Goal: Transaction & Acquisition: Book appointment/travel/reservation

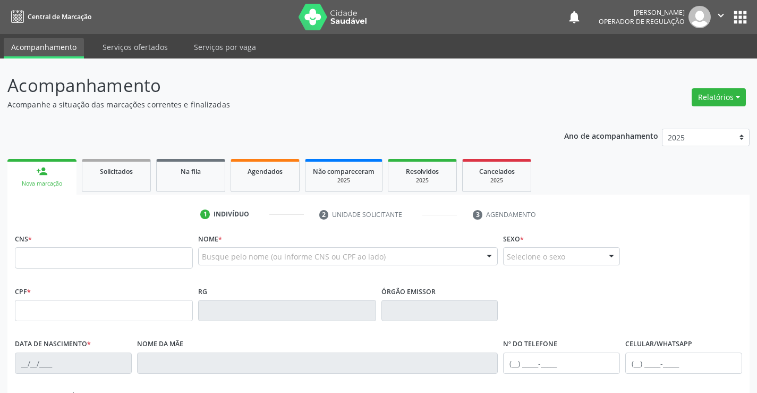
click at [54, 260] on input "text" at bounding box center [104, 257] width 178 height 21
type input "701 0018 2369 6697"
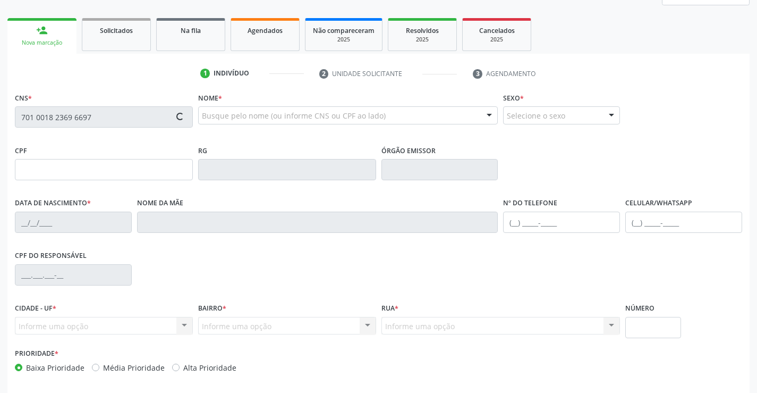
scroll to position [183, 0]
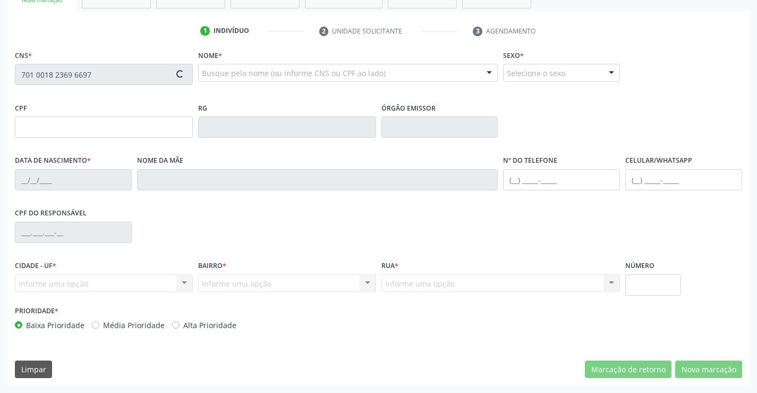
type input "2113070090"
type input "0[DATE]"
type input "079.097.495-97"
type input "sn"
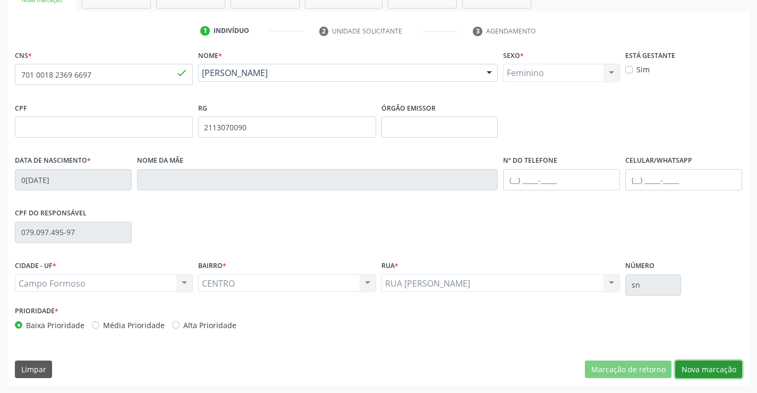
click at [707, 366] on button "Nova marcação" at bounding box center [709, 369] width 67 height 18
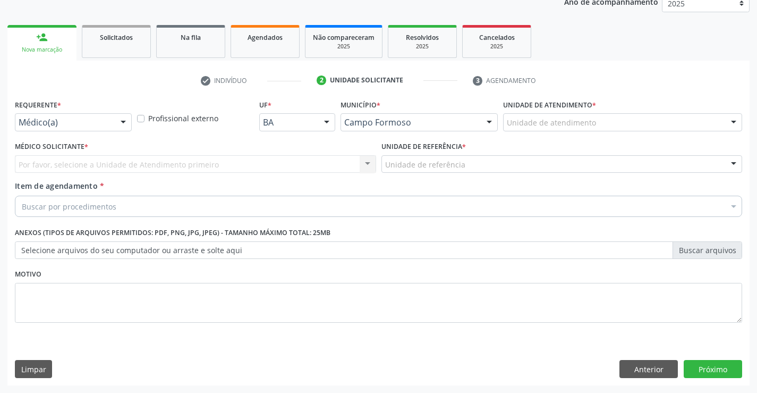
scroll to position [134, 0]
click at [113, 125] on div "Médico(a) Médico(a) Enfermeiro(a) Paciente Nenhum resultado encontrado para: " …" at bounding box center [73, 122] width 117 height 18
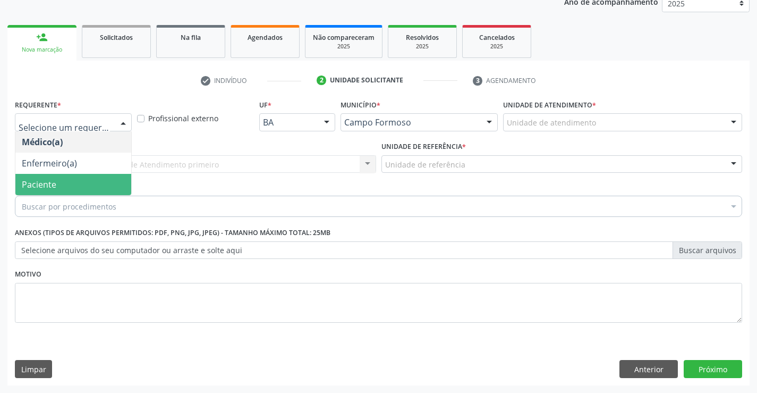
click at [90, 186] on span "Paciente" at bounding box center [73, 184] width 116 height 21
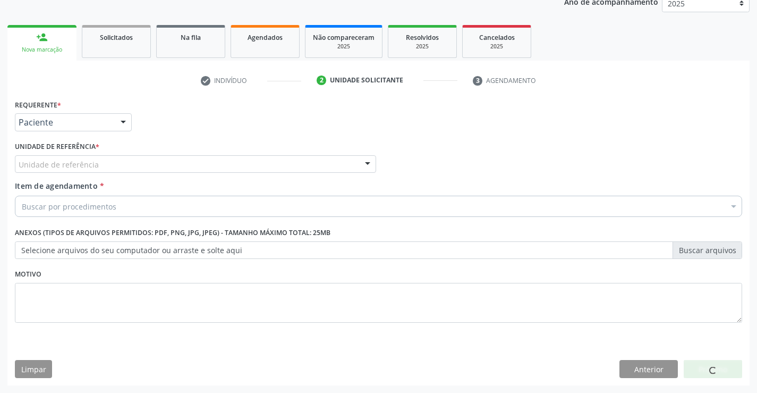
click at [165, 169] on div "Unidade de referência" at bounding box center [195, 164] width 361 height 18
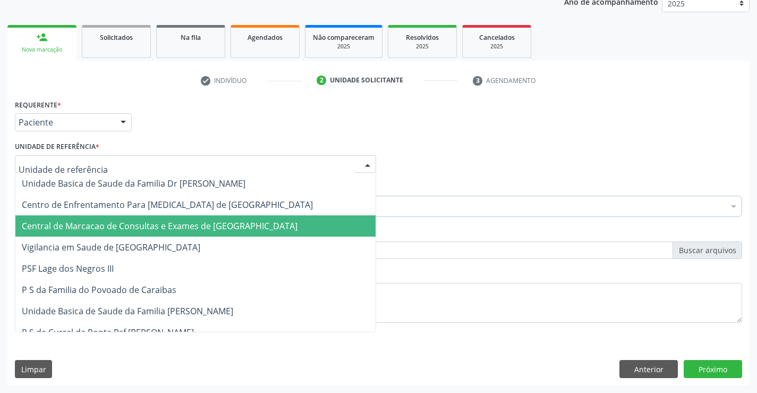
drag, startPoint x: 156, startPoint y: 229, endPoint x: 162, endPoint y: 220, distance: 11.1
click at [157, 227] on span "Central de Marcacao de Consultas e Exames de [GEOGRAPHIC_DATA]" at bounding box center [160, 226] width 276 height 12
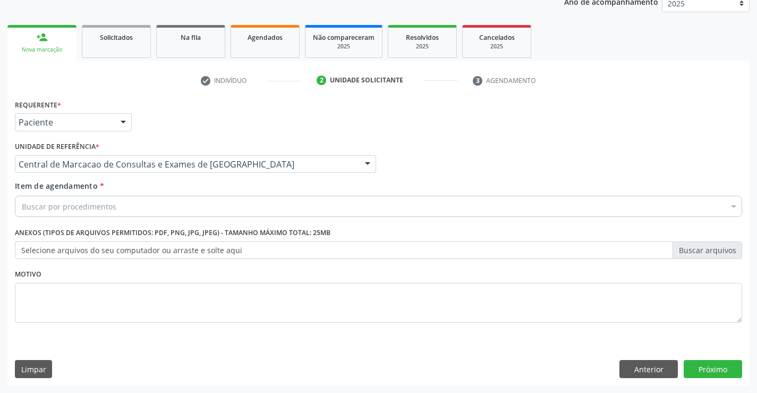
click at [189, 209] on div "Buscar por procedimentos" at bounding box center [379, 206] width 728 height 21
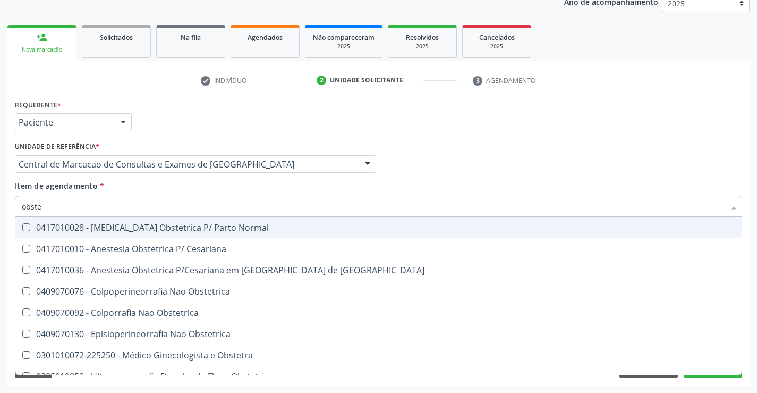
type input "obstet"
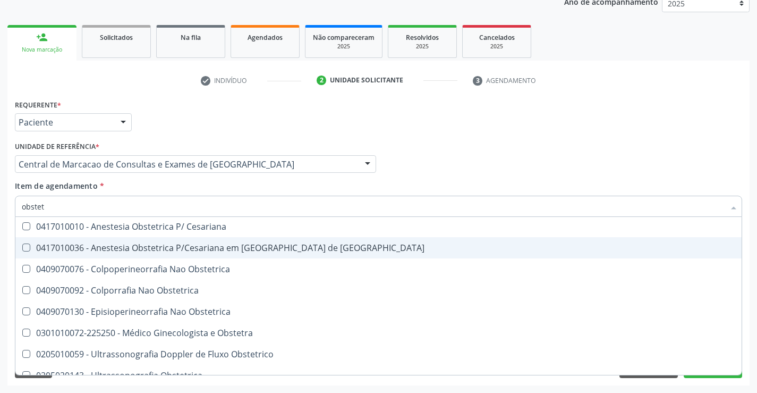
scroll to position [55, 0]
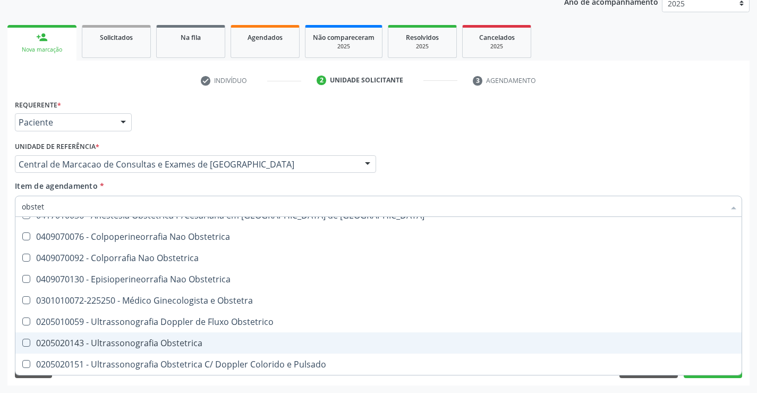
click at [210, 332] on span "0205020143 - Ultrassonografia Obstetrica" at bounding box center [378, 342] width 727 height 21
checkbox Obstetrica "true"
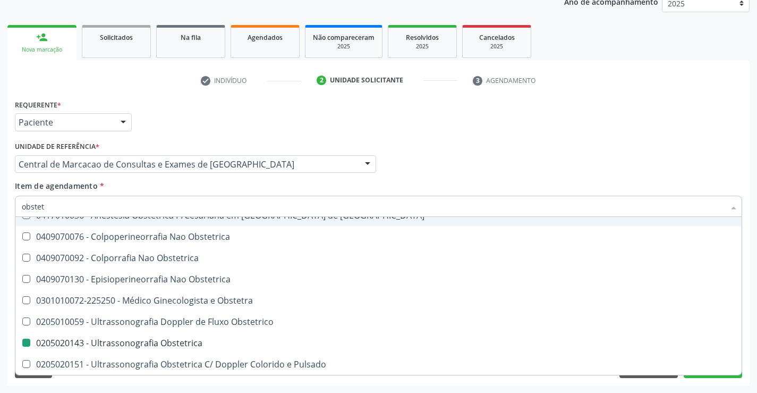
click at [472, 149] on div "Médico Solicitante Por favor, selecione a Unidade de Atendimento primeiro Nenhu…" at bounding box center [378, 159] width 733 height 41
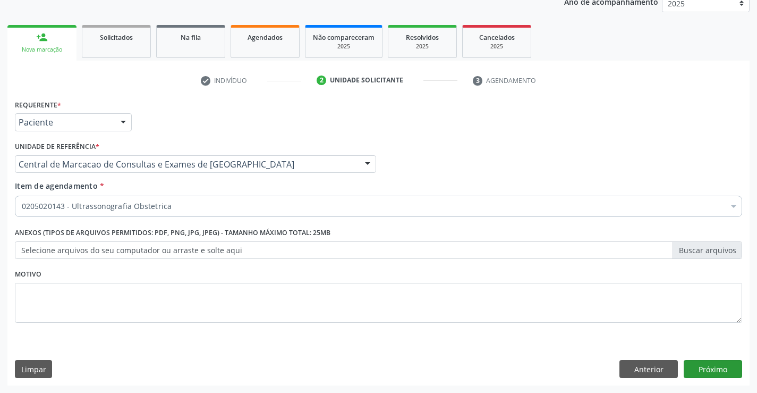
scroll to position [0, 0]
click at [720, 369] on button "Próximo" at bounding box center [713, 369] width 58 height 18
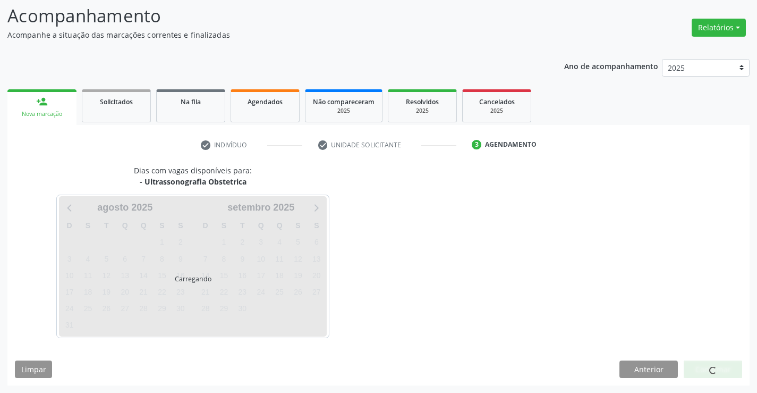
scroll to position [70, 0]
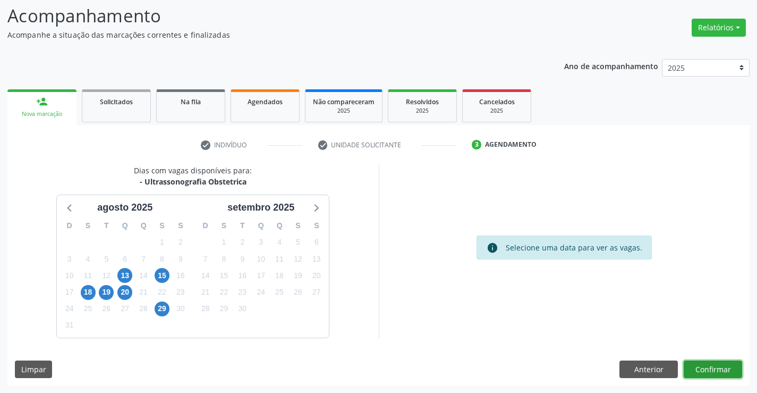
click at [723, 369] on button "Confirmar" at bounding box center [713, 369] width 58 height 18
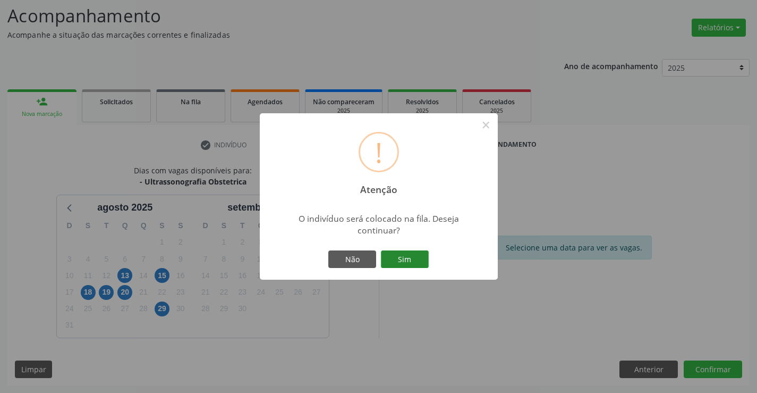
click at [412, 257] on button "Sim" at bounding box center [405, 259] width 48 height 18
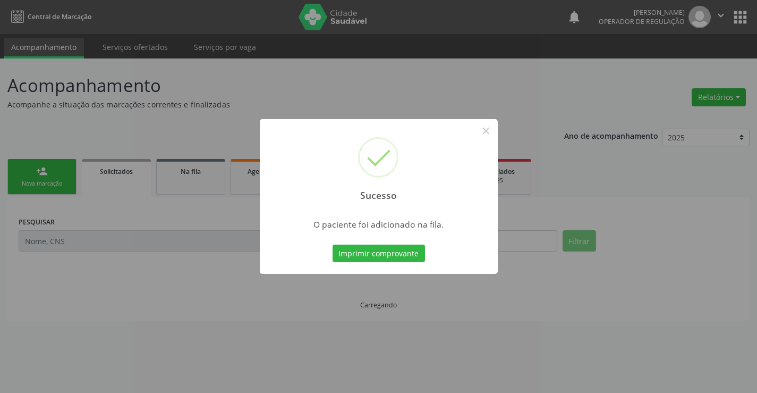
scroll to position [0, 0]
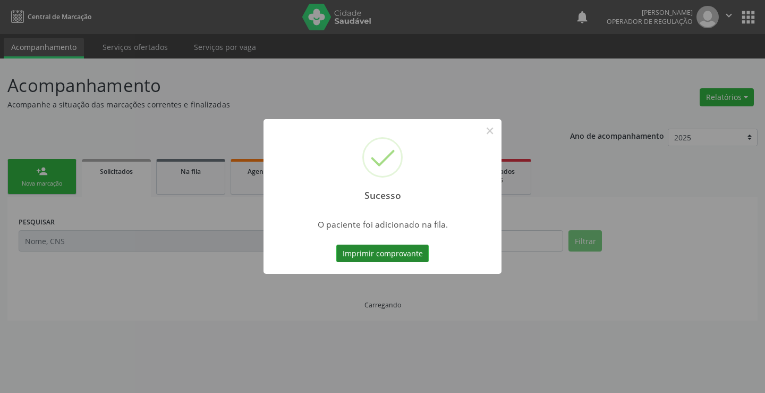
click at [378, 251] on button "Imprimir comprovante" at bounding box center [382, 254] width 92 height 18
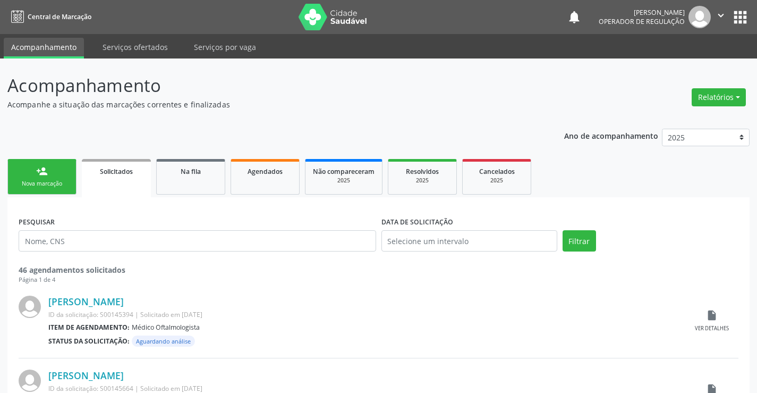
click at [37, 166] on div "person_add" at bounding box center [42, 171] width 12 height 12
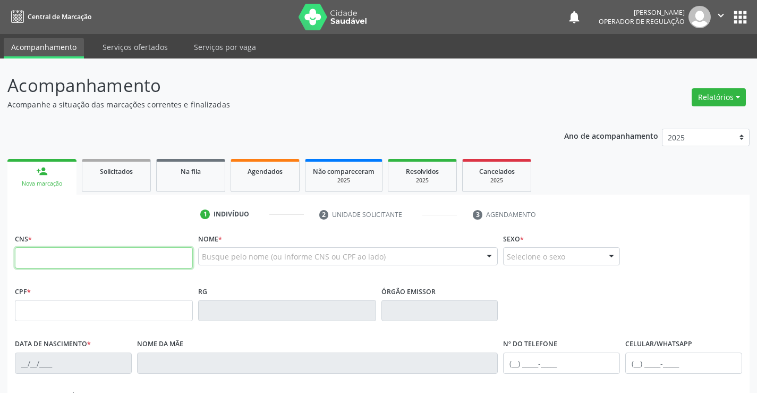
click at [45, 258] on input "text" at bounding box center [104, 257] width 178 height 21
type input "705 0026 1606 8457"
type input "29/04/1992"
type input "Maria Valda de Jesus"
type input "(74) 98149-2130"
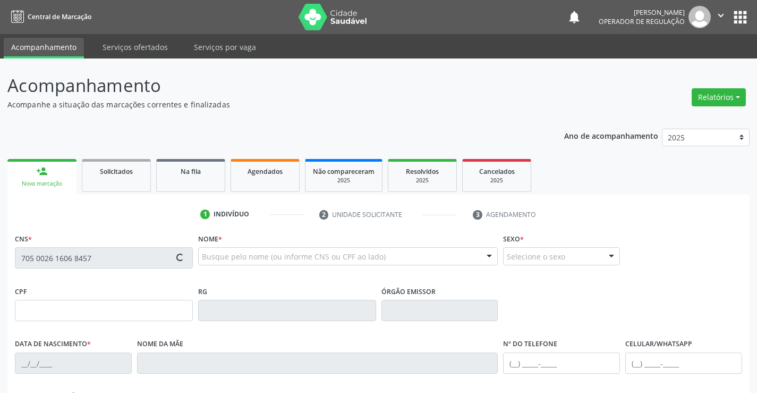
type input "S/N"
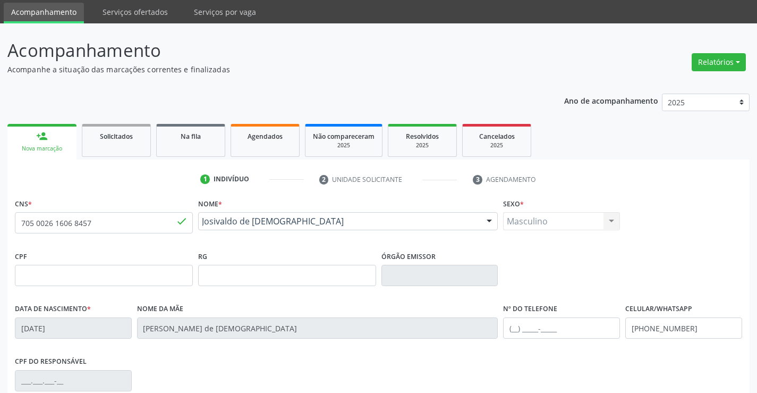
scroll to position [53, 0]
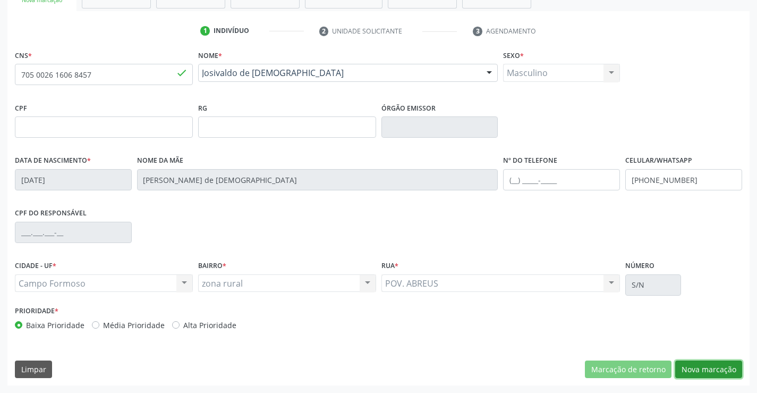
click at [720, 368] on button "Nova marcação" at bounding box center [709, 369] width 67 height 18
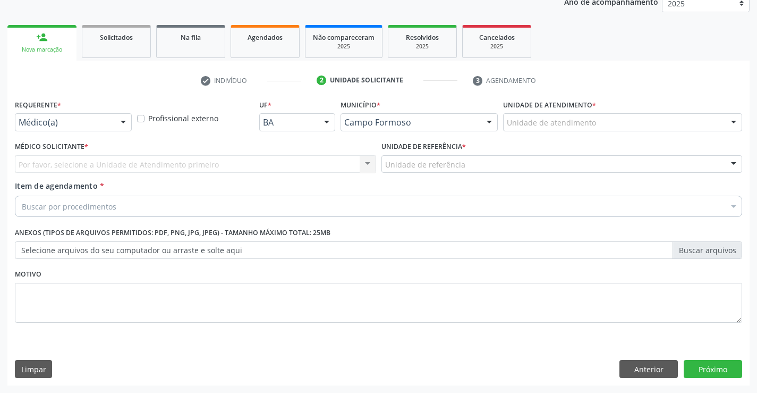
scroll to position [134, 0]
drag, startPoint x: 119, startPoint y: 122, endPoint x: 105, endPoint y: 141, distance: 23.7
click at [116, 123] on div at bounding box center [123, 123] width 16 height 18
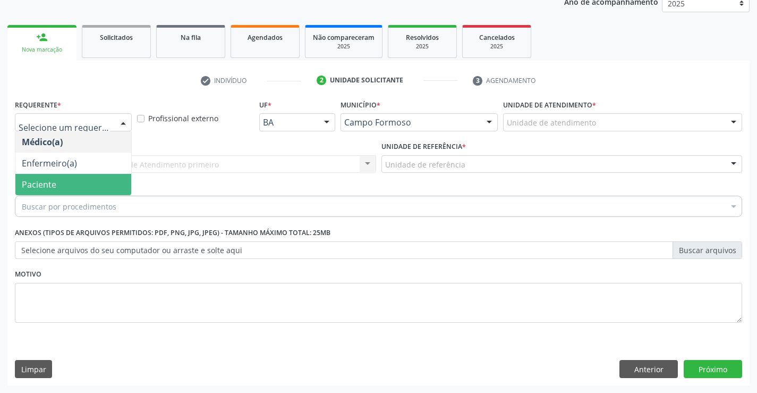
click at [64, 200] on div "Buscar por procedimentos" at bounding box center [379, 206] width 728 height 21
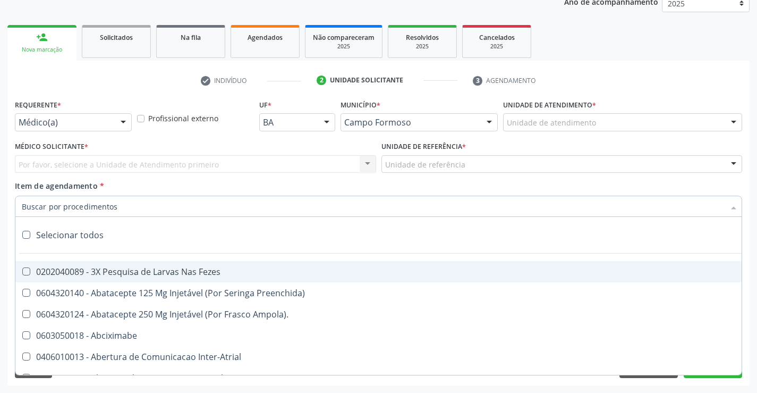
click at [112, 116] on div "Médico(a)" at bounding box center [73, 122] width 117 height 18
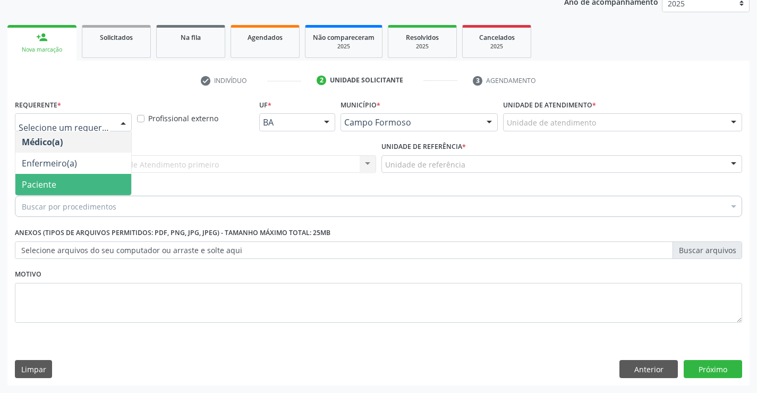
click at [64, 187] on span "Paciente" at bounding box center [73, 184] width 116 height 21
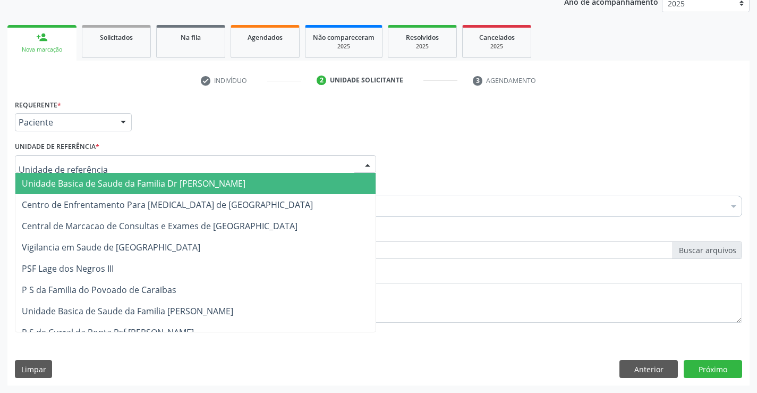
drag, startPoint x: 170, startPoint y: 157, endPoint x: 160, endPoint y: 201, distance: 45.7
click at [168, 159] on div at bounding box center [195, 164] width 361 height 18
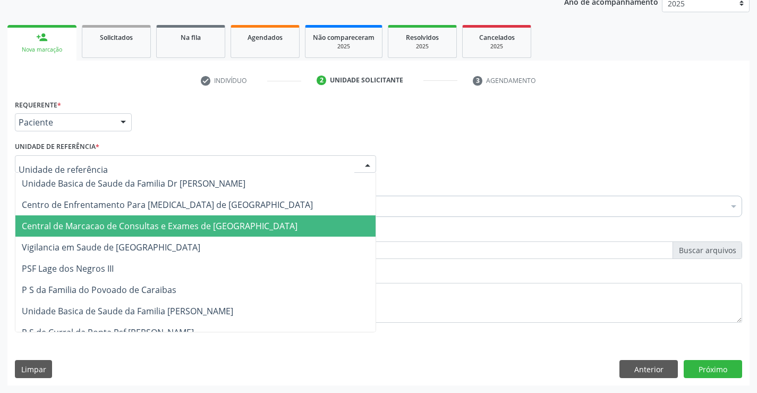
click at [158, 222] on span "Central de Marcacao de Consultas e Exames de [GEOGRAPHIC_DATA]" at bounding box center [160, 226] width 276 height 12
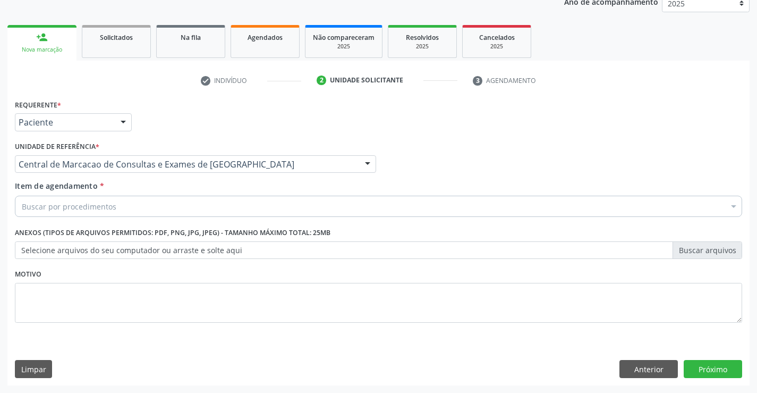
click at [215, 211] on div "Buscar por procedimentos" at bounding box center [379, 206] width 728 height 21
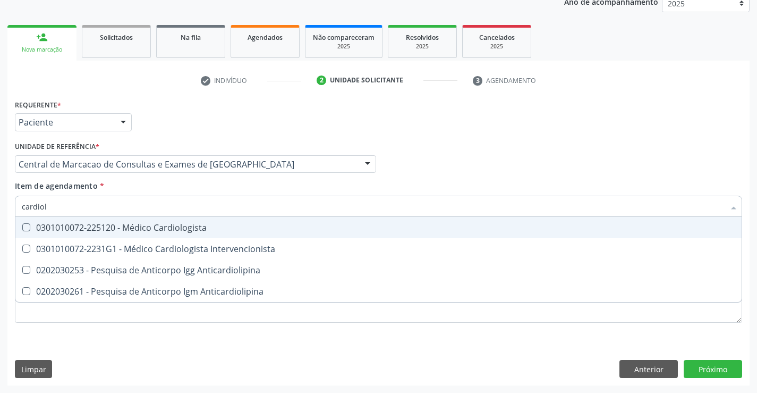
type input "cardiolo"
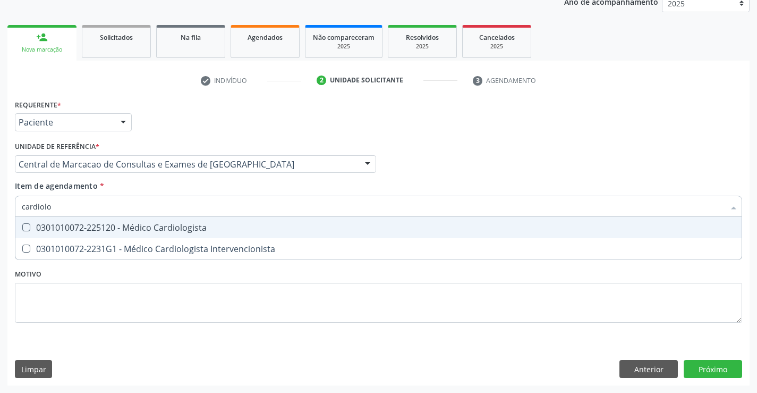
drag, startPoint x: 212, startPoint y: 229, endPoint x: 243, endPoint y: 231, distance: 31.9
click at [232, 229] on div "0301010072-225120 - Médico Cardiologista" at bounding box center [379, 227] width 714 height 9
checkbox Cardiologista "true"
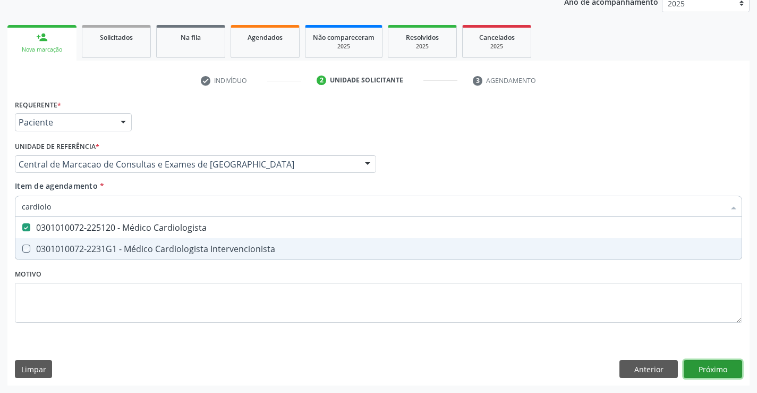
click at [724, 366] on div "Requerente * Paciente Médico(a) Enfermeiro(a) Paciente Nenhum resultado encontr…" at bounding box center [378, 241] width 743 height 289
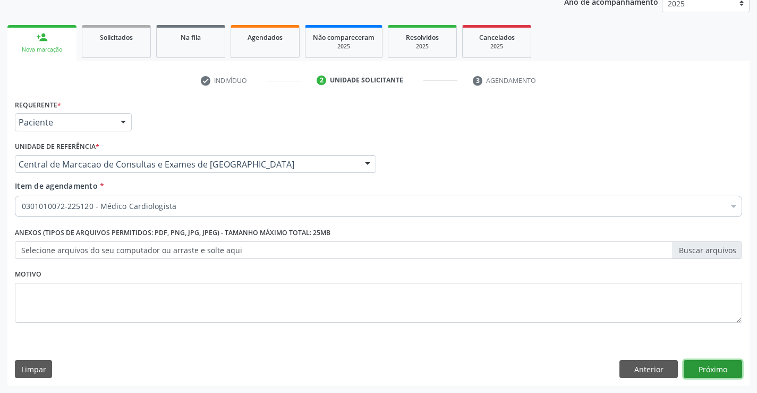
click at [697, 364] on button "Próximo" at bounding box center [713, 369] width 58 height 18
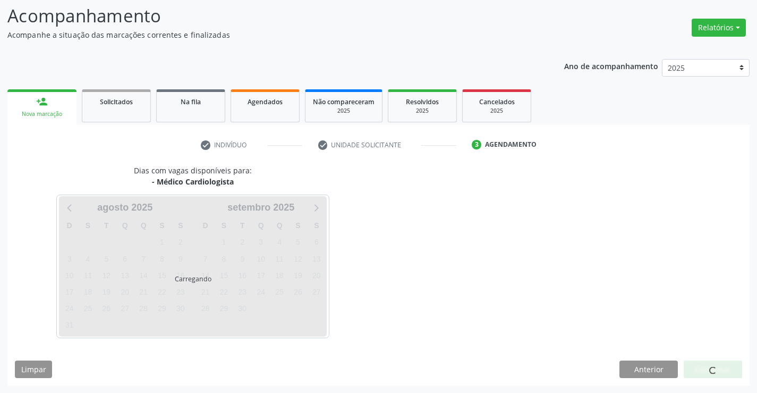
scroll to position [70, 0]
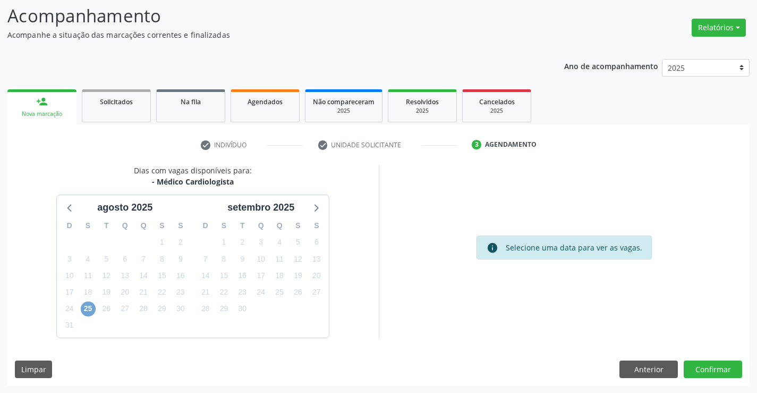
click at [86, 309] on span "25" at bounding box center [88, 308] width 15 height 15
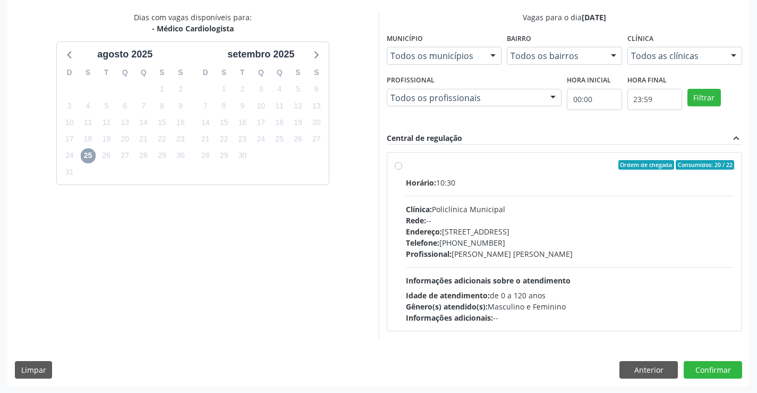
scroll to position [223, 0]
drag, startPoint x: 505, startPoint y: 260, endPoint x: 499, endPoint y: 251, distance: 11.4
click at [501, 262] on div "Horário: 10:30 Clínica: Policlínica Municipal Rede: -- Endereço: Predio, nº 386…" at bounding box center [570, 249] width 329 height 146
click at [402, 169] on input "Ordem de chegada Consumidos: 20 / 22 Horário: 10:30 Clínica: Policlínica Munici…" at bounding box center [398, 164] width 7 height 10
radio input "true"
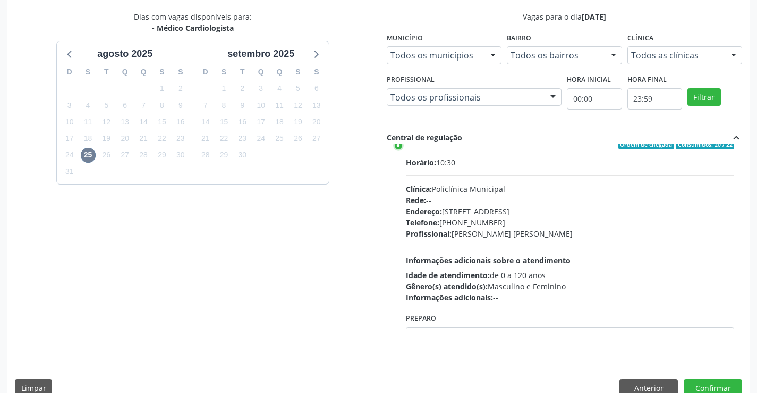
scroll to position [53, 0]
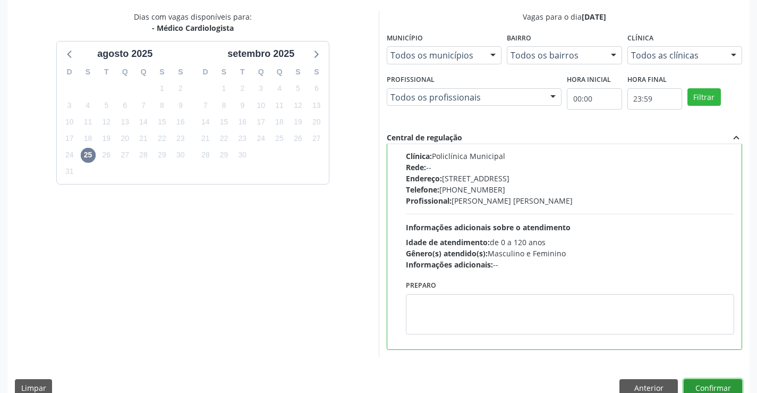
click at [710, 390] on button "Confirmar" at bounding box center [713, 388] width 58 height 18
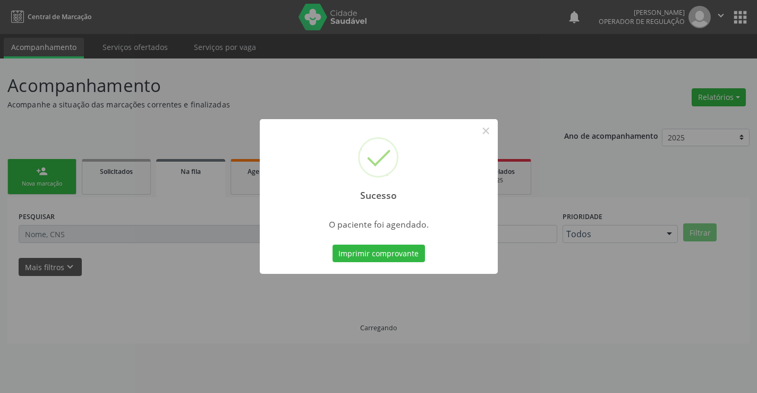
scroll to position [0, 0]
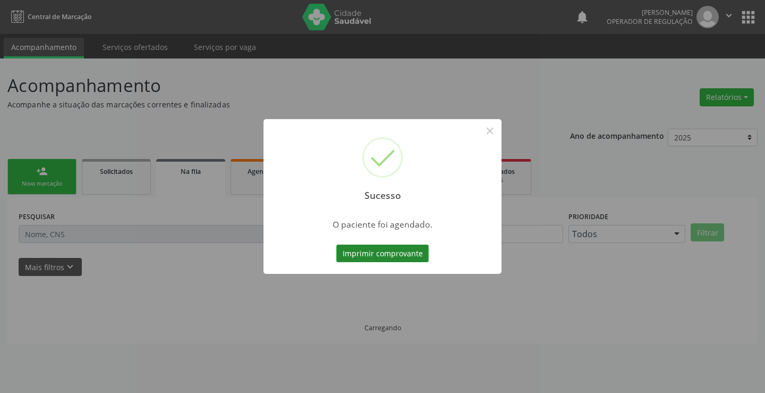
click at [392, 254] on button "Imprimir comprovante" at bounding box center [382, 254] width 92 height 18
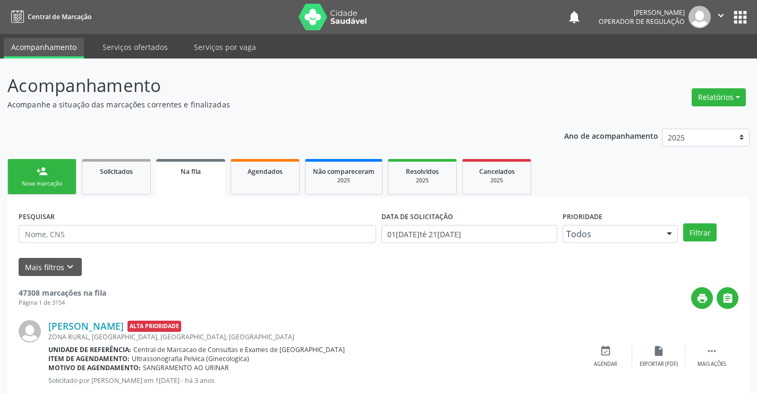
click at [53, 189] on link "person_add Nova marcação" at bounding box center [41, 177] width 69 height 36
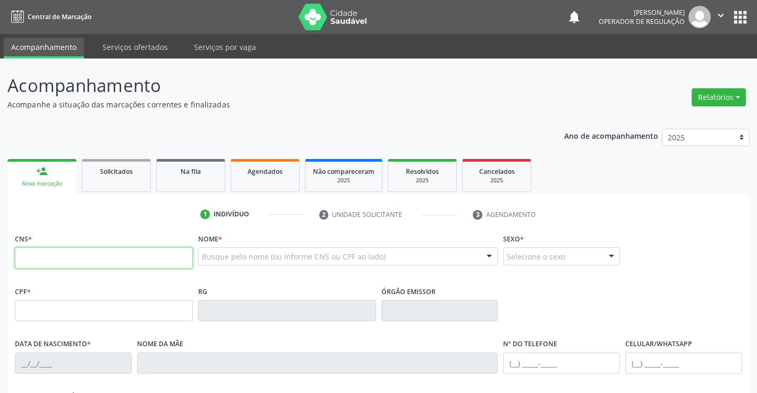
click at [57, 257] on input "text" at bounding box center [104, 257] width 178 height 21
type input "702 5083 2739 0933"
type input "30804891186"
type input "26/07/2020"
type input "(74) 99159-0433"
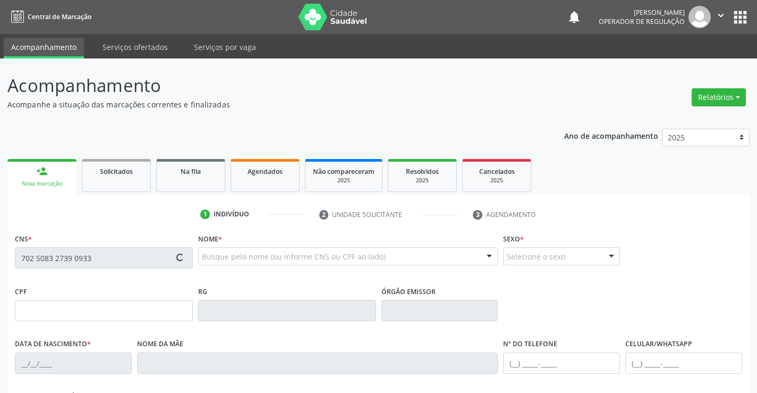
type input "S/N"
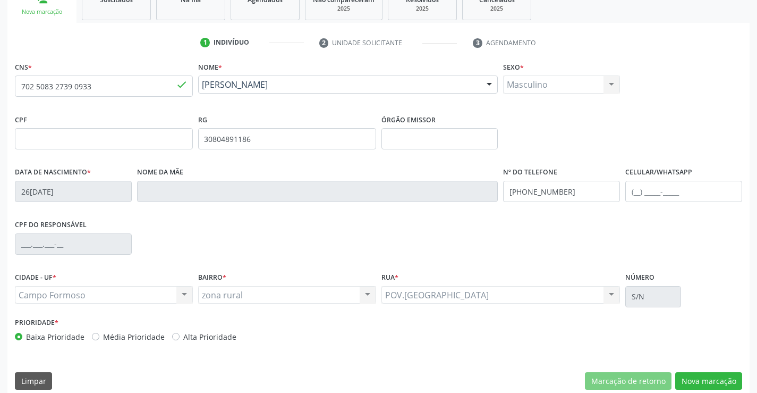
scroll to position [183, 0]
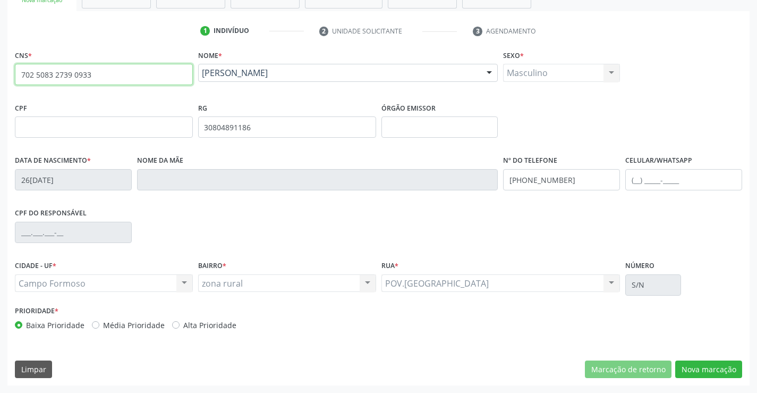
click at [103, 69] on input "702 5083 2739 0933" at bounding box center [104, 74] width 178 height 21
type input "703 0098 5742 8273"
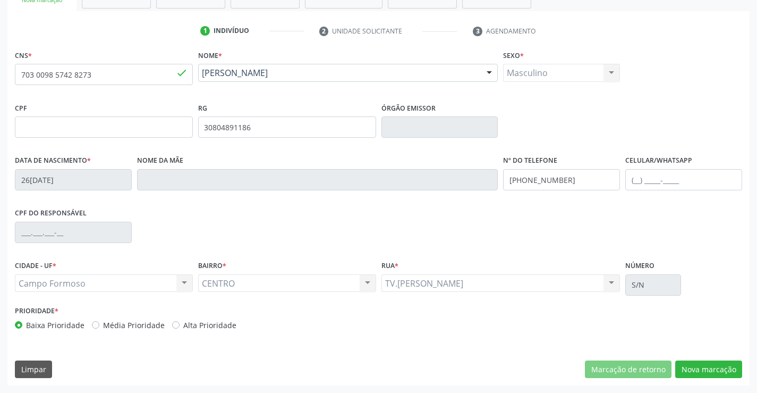
type input "31/03/2023"
type input "(74) 98827-3521"
click at [121, 78] on input "703 0098 5742 8273" at bounding box center [104, 74] width 178 height 21
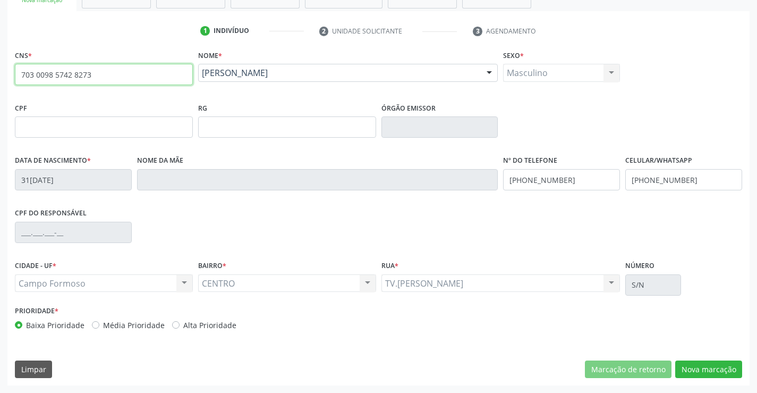
click at [121, 78] on input "703 0098 5742 8273" at bounding box center [104, 74] width 178 height 21
type input "7"
type input "701 2050 8560 9612"
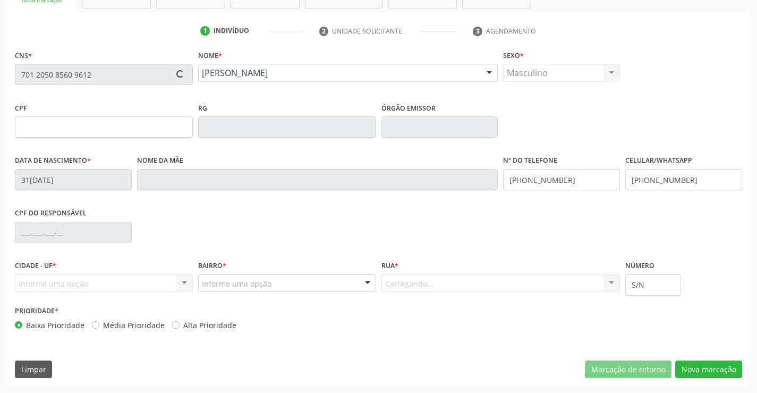
type input "2299247602"
type input "24/10/2014"
type input "(74) 98145-1691"
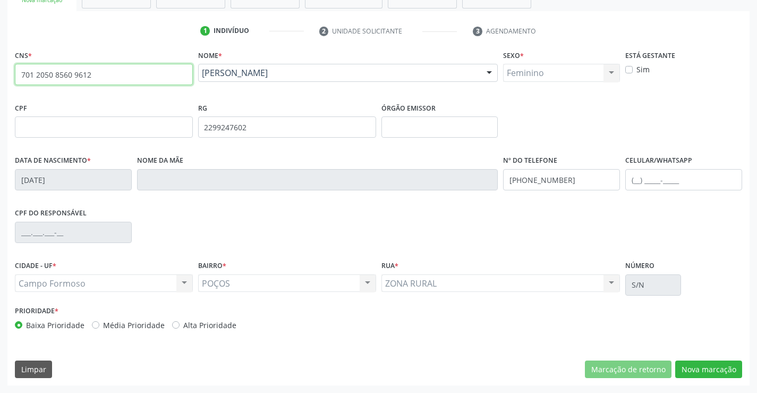
click at [142, 77] on input "701 2050 8560 9612" at bounding box center [104, 74] width 178 height 21
type input "706 0023 8948 1446"
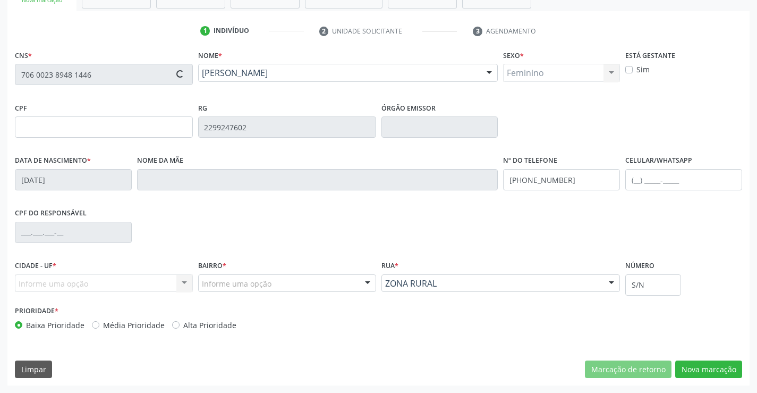
type input "08/09/2018"
type input "Thais Ferreira dos Santos"
type input "(74) 99121-0908"
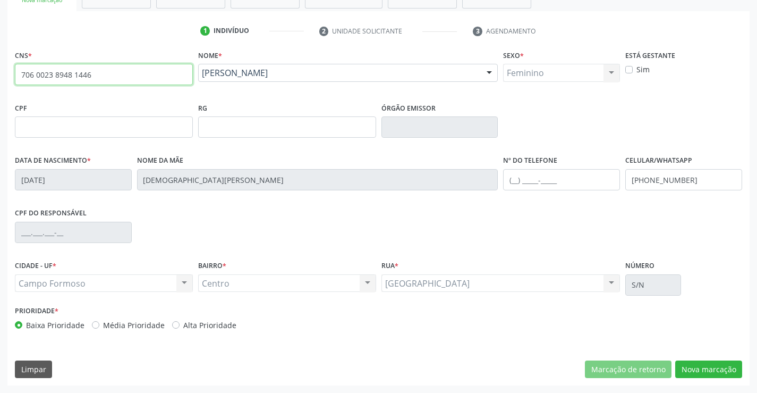
click at [118, 74] on input "706 0023 8948 1446" at bounding box center [104, 74] width 178 height 21
type input "704 6041 1610 7524"
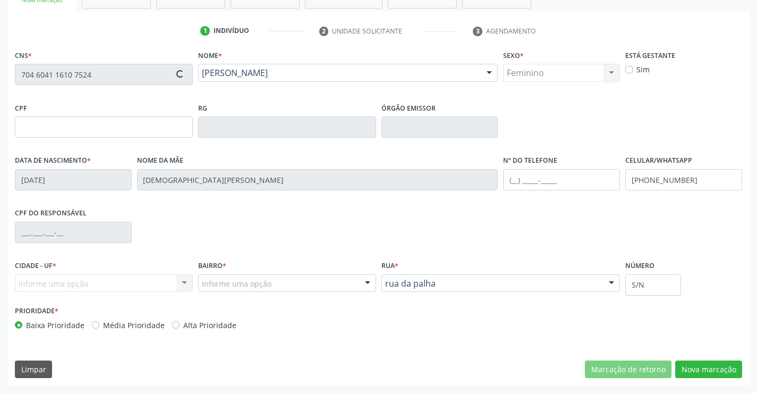
type input "10252530519"
type input "13/03/2015"
type input "(74) 98809-8420"
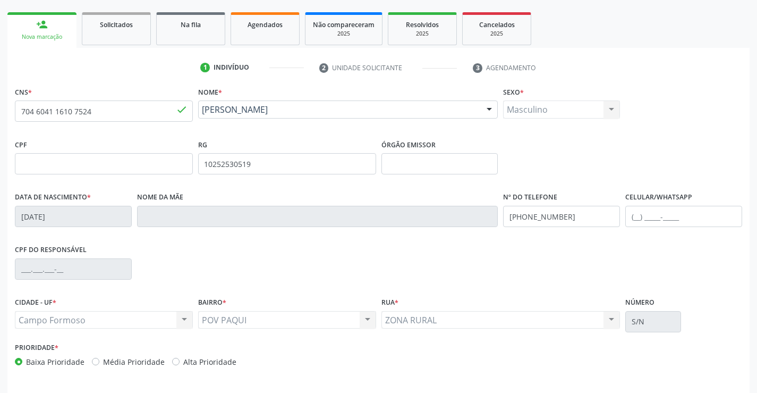
scroll to position [130, 0]
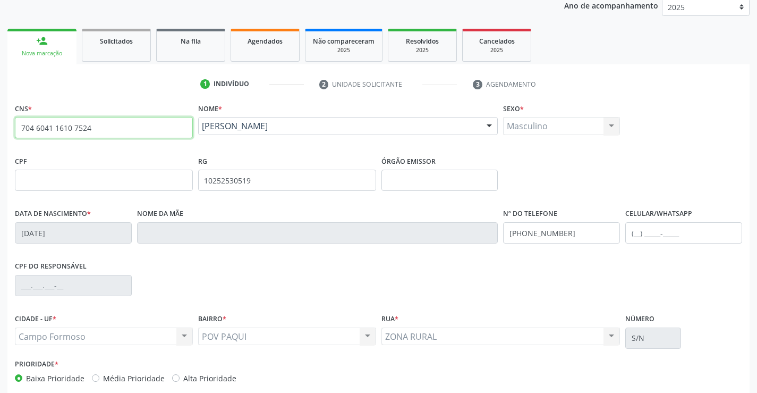
click at [136, 133] on input "704 6041 1610 7524" at bounding box center [104, 127] width 178 height 21
type input "7"
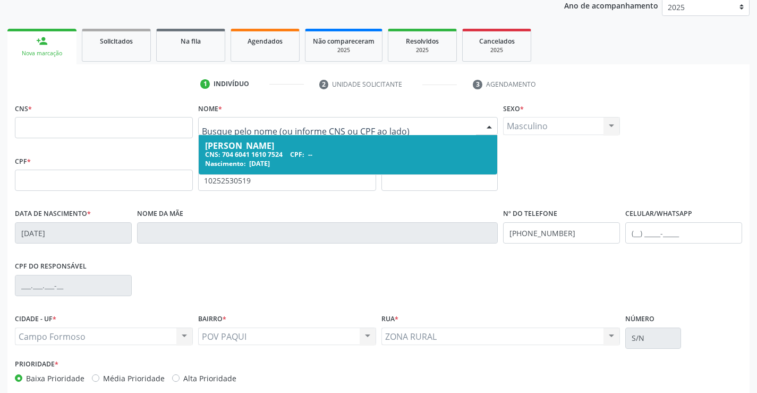
click at [347, 127] on input "text" at bounding box center [339, 131] width 275 height 21
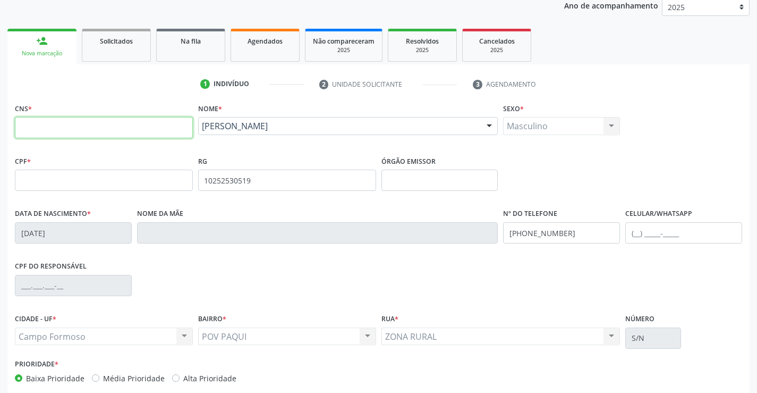
click at [156, 125] on input "text" at bounding box center [104, 127] width 178 height 21
type input "700 5039 9534 3554"
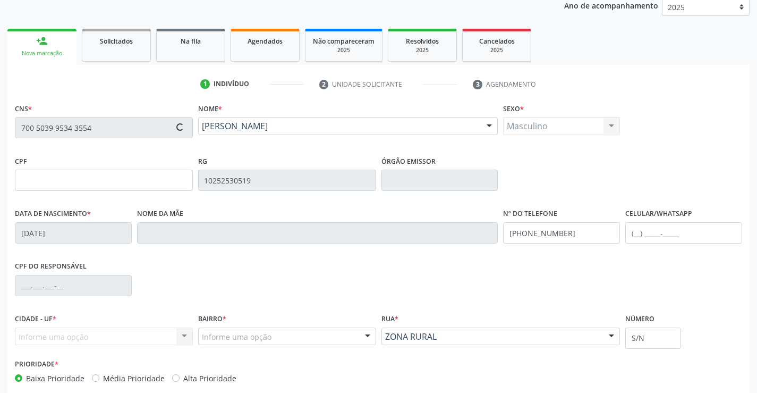
type input "01/07/2023"
type input "(74) 99951-1559"
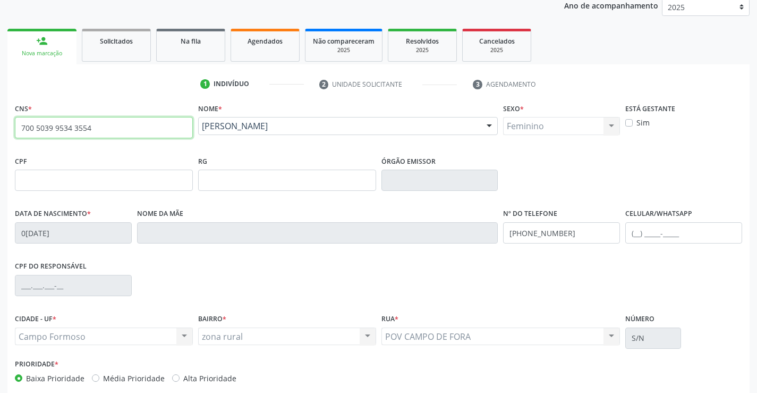
click at [95, 131] on input "700 5039 9534 3554" at bounding box center [104, 127] width 178 height 21
type input "7"
type input "709 0078 1140 1213"
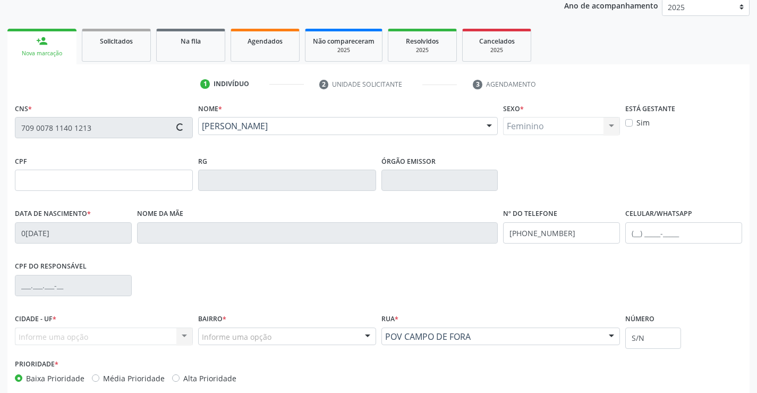
type input "710.570.611-23"
type input "25/11/2013"
type input "Claudinete Pereira Santos"
type input "(74) 98136-4478"
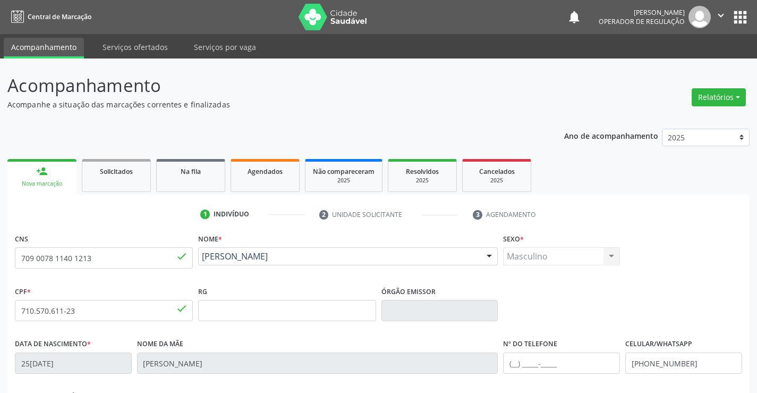
scroll to position [106, 0]
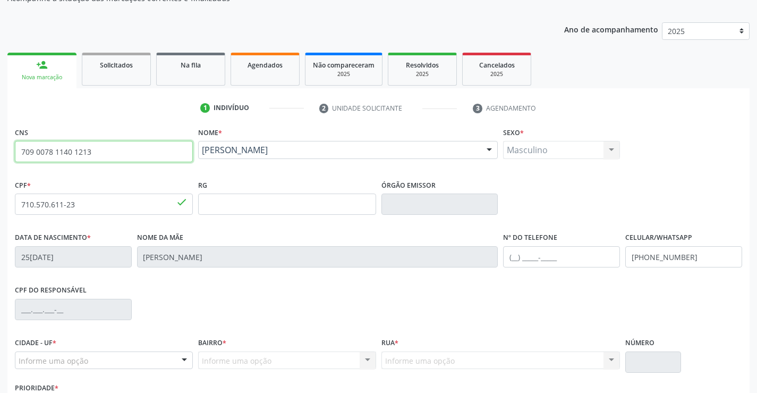
click at [98, 150] on input "709 0078 1140 1213" at bounding box center [104, 151] width 178 height 21
type input "7"
type input "709 8020 2529 7395"
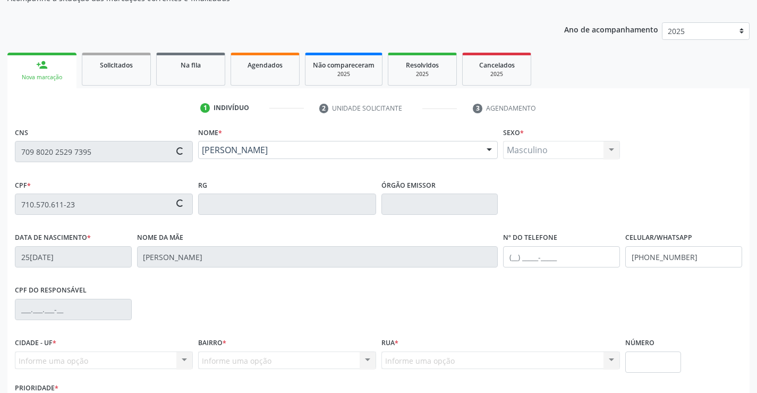
type input "007683002"
type input "18/09/2017"
type input "(74) 9195-4019"
type input "S/N"
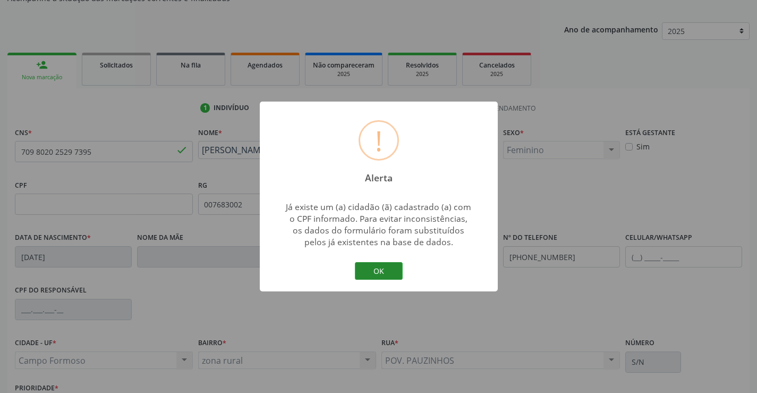
drag, startPoint x: 373, startPoint y: 270, endPoint x: 297, endPoint y: 250, distance: 78.5
click at [372, 270] on button "OK" at bounding box center [379, 271] width 48 height 18
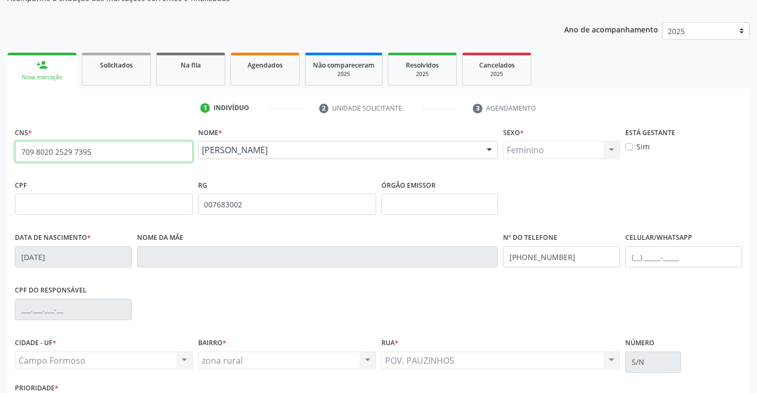
click at [97, 147] on input "709 8020 2529 7395" at bounding box center [104, 151] width 178 height 21
drag, startPoint x: 100, startPoint y: 151, endPoint x: 0, endPoint y: 162, distance: 100.6
click at [0, 162] on div "Acompanhamento Acompanhe a situação das marcações correntes e finalizadas Relat…" at bounding box center [378, 211] width 757 height 518
type input "709 0078 1140 1213"
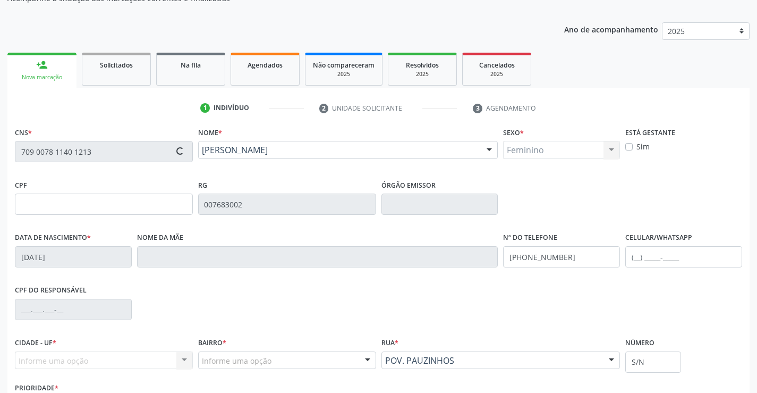
type input "710.570.611-23"
type input "25/11/2013"
type input "Claudinete Pereira Santos"
type input "(74) 98136-4478"
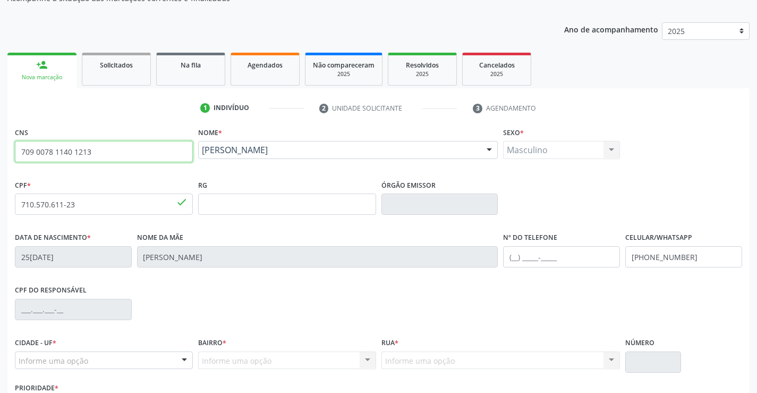
drag, startPoint x: 95, startPoint y: 152, endPoint x: 0, endPoint y: 161, distance: 95.0
click at [0, 161] on div "Acompanhamento Acompanhe a situação das marcações correntes e finalizadas Relat…" at bounding box center [378, 211] width 757 height 518
type input "709 8020 2529 7395"
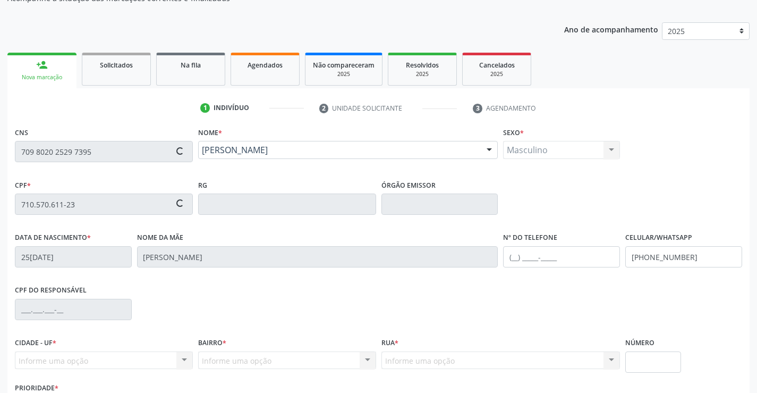
type input "007683002"
type input "18/09/2017"
type input "(74) 9195-4019"
type input "S/N"
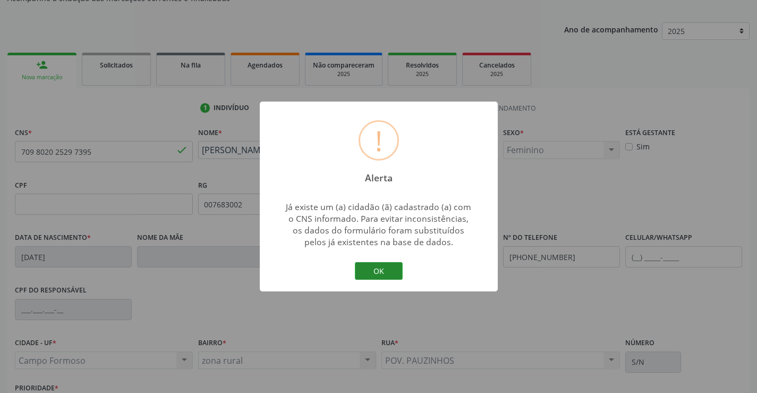
click at [383, 267] on button "OK" at bounding box center [379, 271] width 48 height 18
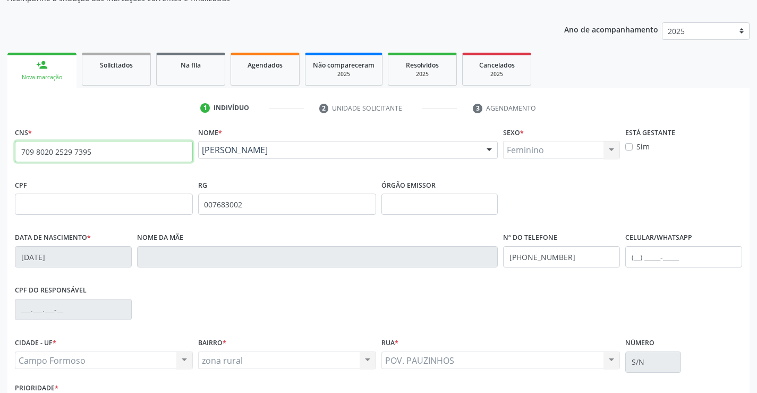
click at [96, 151] on input "709 8020 2529 7395" at bounding box center [104, 151] width 178 height 21
type input "7"
type input "708 6045 7375 1089"
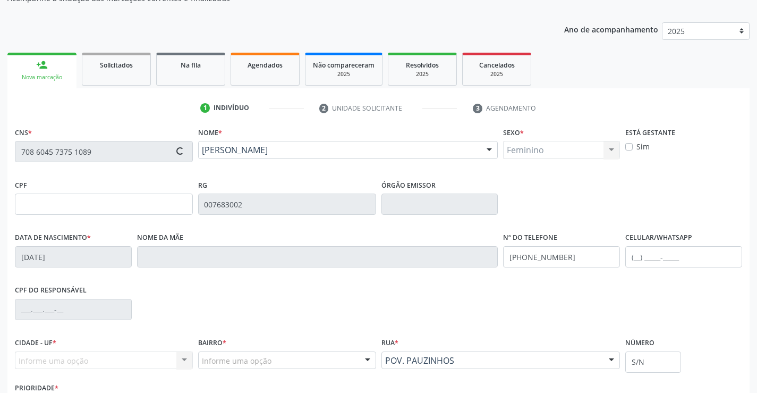
type input "30784530540"
type input "27/08/2019"
type input "(74) 99996-0312"
type input "114.772.485-79"
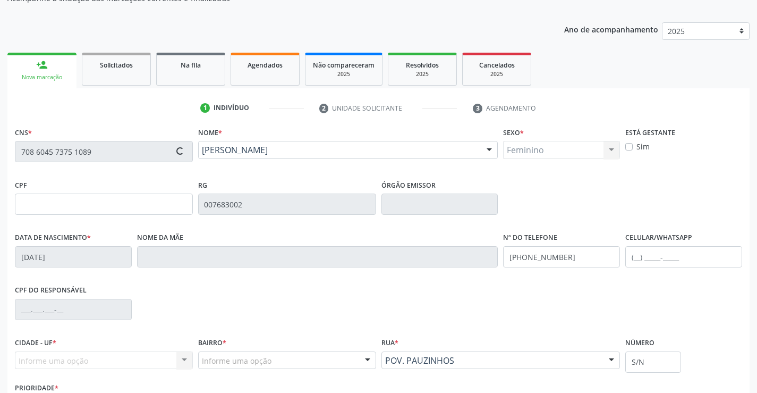
type input "sn"
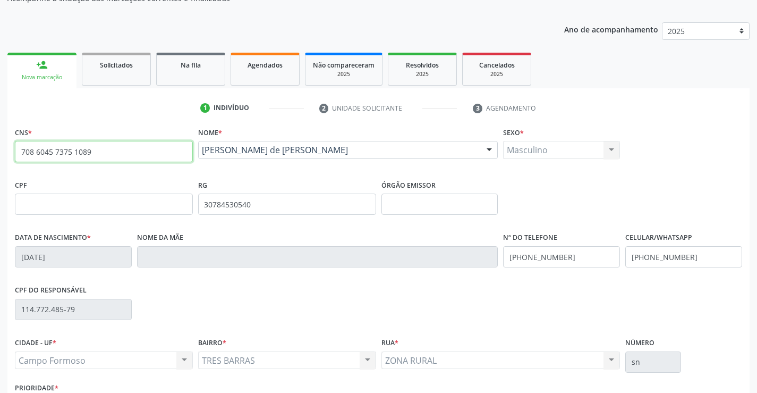
drag, startPoint x: 117, startPoint y: 149, endPoint x: 0, endPoint y: 153, distance: 117.5
click at [0, 153] on div "Acompanhamento Acompanhe a situação das marcações correntes e finalizadas Relat…" at bounding box center [378, 211] width 757 height 518
type input "707 6032 8550 9399"
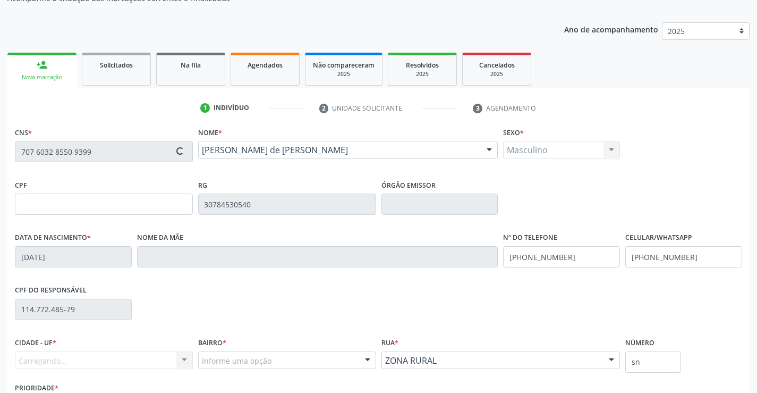
type input "30785494954"
type input "11/03/2020"
type input "(74) 9994-6889"
type input "SN"
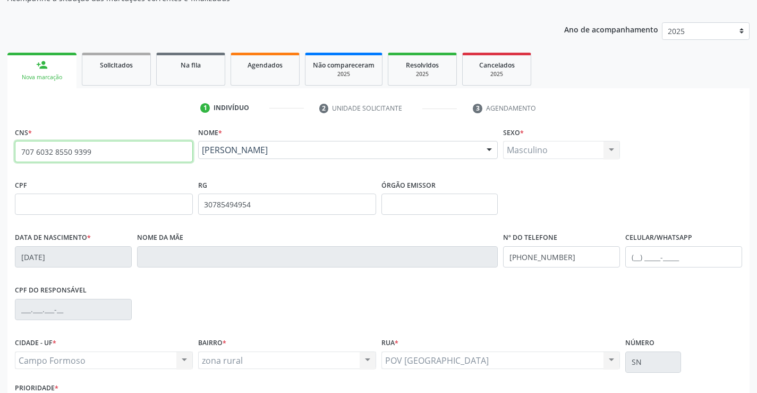
drag, startPoint x: 103, startPoint y: 153, endPoint x: 0, endPoint y: 146, distance: 102.8
click at [0, 146] on div "Acompanhamento Acompanhe a situação das marcações correntes e finalizadas Relat…" at bounding box center [378, 211] width 757 height 518
type input "702 6037 5080 7944"
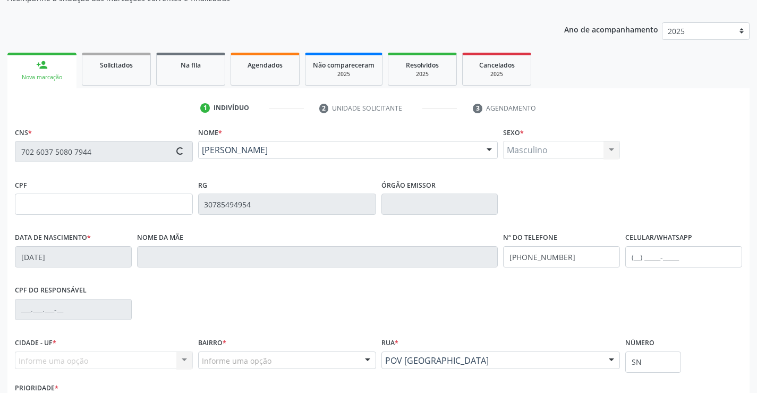
type input "23/09/2023"
type input "(74) 9998-8702"
type input "S/N"
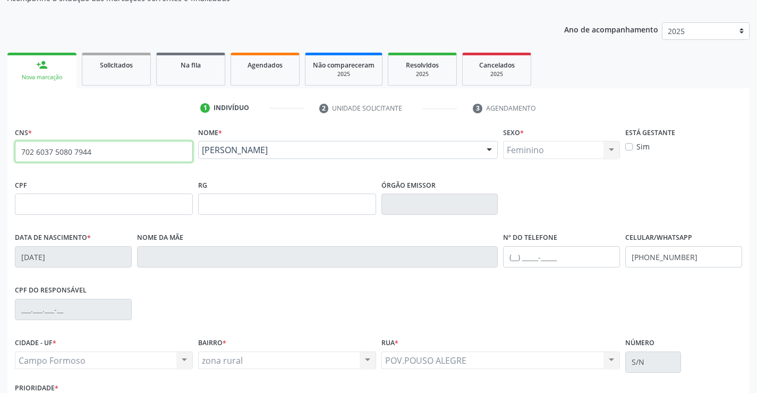
drag, startPoint x: 87, startPoint y: 163, endPoint x: 0, endPoint y: 148, distance: 87.9
click at [0, 148] on div "Acompanhamento Acompanhe a situação das marcações correntes e finalizadas Relat…" at bounding box center [378, 211] width 757 height 518
type input "700 6094 4807 2464"
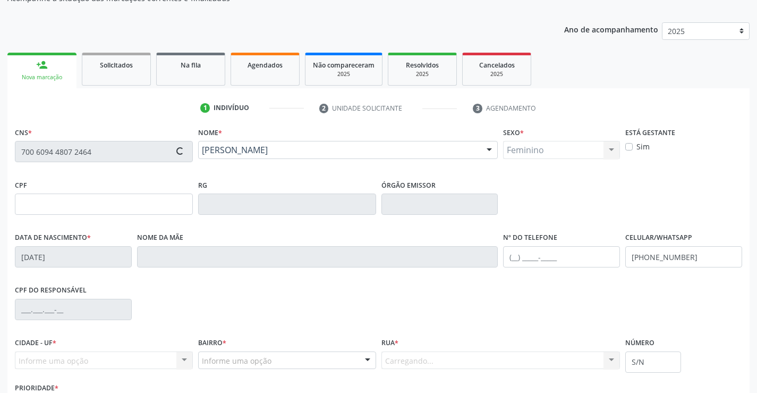
type input "2350292975"
type input "SSP"
type input "25/11/2016"
type input "(74) 99119-2307"
type input "102"
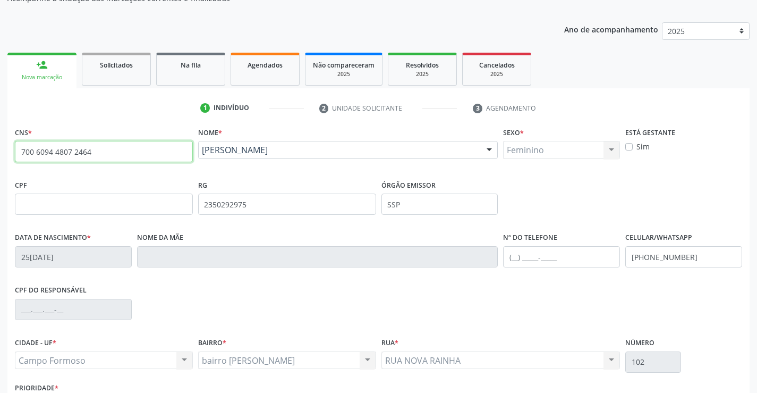
drag, startPoint x: 106, startPoint y: 149, endPoint x: 0, endPoint y: 140, distance: 106.7
click at [0, 140] on div "Acompanhamento Acompanhe a situação das marcações correntes e finalizadas Relat…" at bounding box center [378, 211] width 757 height 518
type input "704 0063 6889 6865"
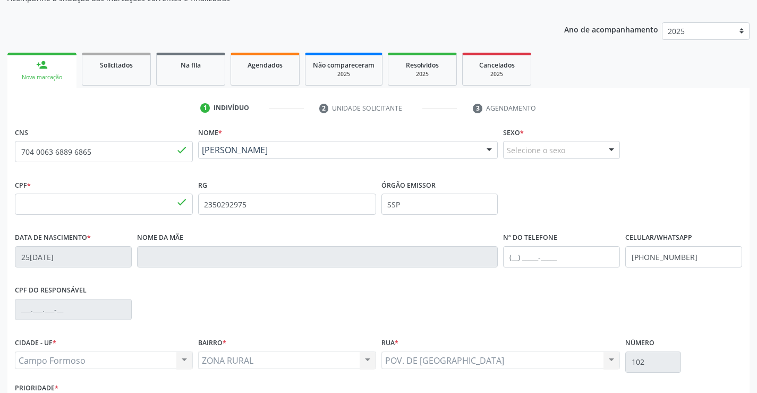
type input "127.056.635-09"
type input "2421108357"
type input "24/12/2021"
type input "(74) 98106-9593"
type input "SN"
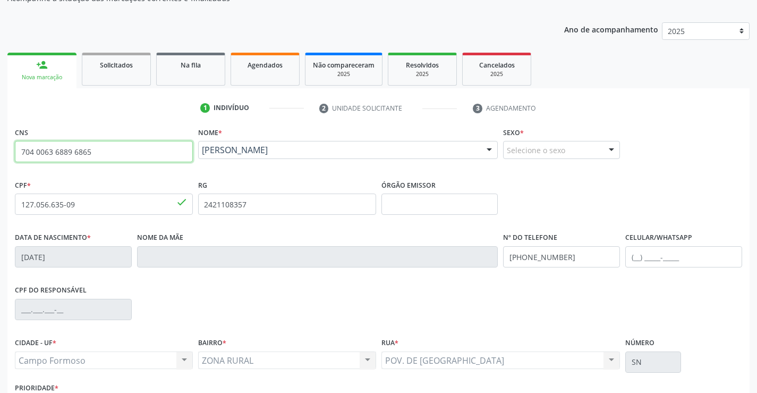
drag, startPoint x: 99, startPoint y: 153, endPoint x: 0, endPoint y: 157, distance: 99.5
click at [0, 157] on div "Acompanhamento Acompanhe a situação das marcações correntes e finalizadas Relat…" at bounding box center [378, 211] width 757 height 518
type input "705 1048 0723 2740"
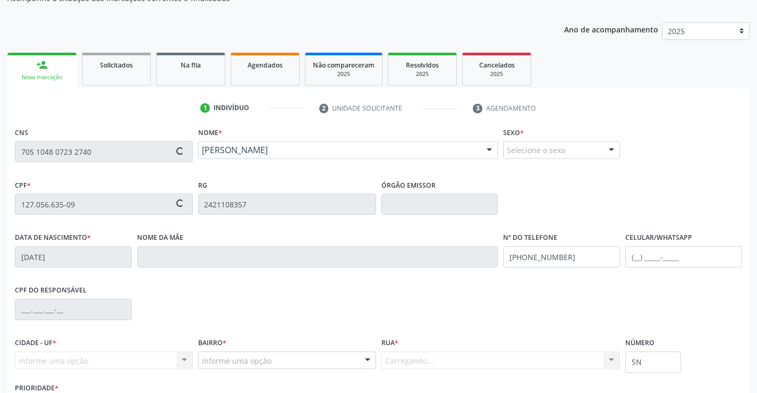
type input "30704643792"
type input "11/07/2016"
type input "S/N"
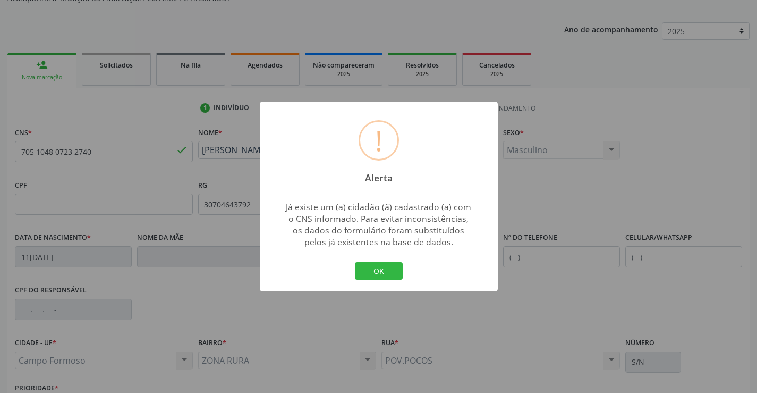
click at [360, 257] on div "! Alerta × Já existe um (a) cidadão (ã) cadastrado (a) com o CNS informado. Par…" at bounding box center [379, 197] width 238 height 190
click at [364, 271] on button "OK" at bounding box center [379, 271] width 48 height 18
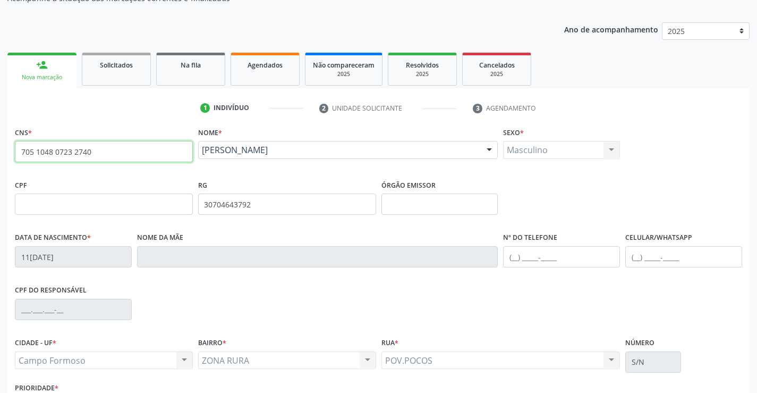
drag, startPoint x: 102, startPoint y: 153, endPoint x: 0, endPoint y: 131, distance: 104.4
click at [0, 131] on div "Acompanhamento Acompanhe a situação das marcações correntes e finalizadas Relat…" at bounding box center [378, 211] width 757 height 518
type input "705 6034 4567 1613"
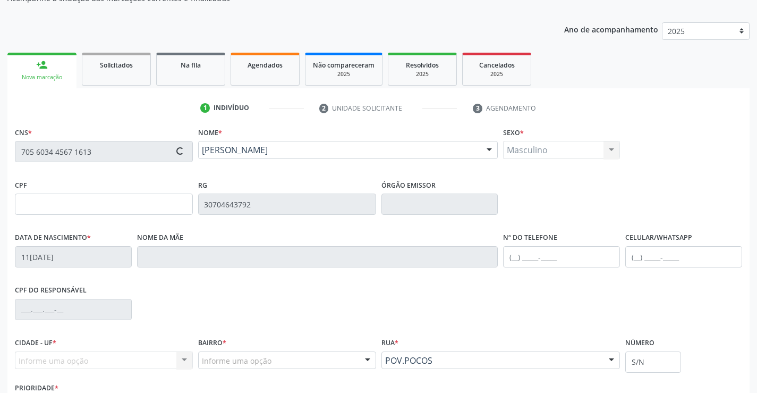
type input "131.462.525-03"
type input "07/02/2023"
type input "Fabeana Alves Araujo"
type input "(74) 98829-1418"
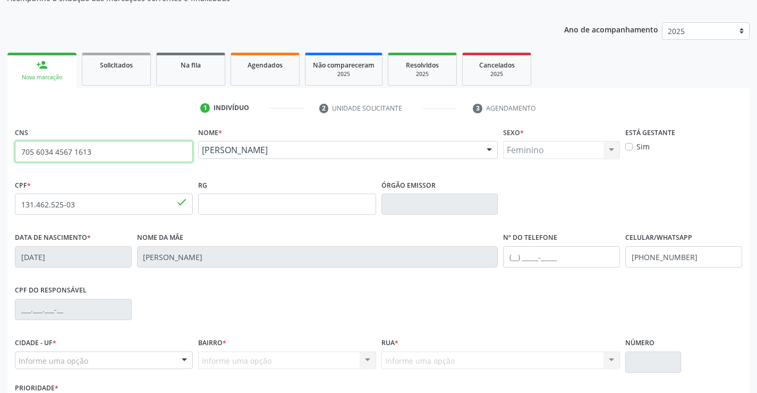
drag, startPoint x: 88, startPoint y: 150, endPoint x: 0, endPoint y: 150, distance: 87.7
click at [0, 150] on div "Acompanhamento Acompanhe a situação das marcações correntes e finalizadas Relat…" at bounding box center [378, 211] width 757 height 518
type input "701 2030 8413 7014"
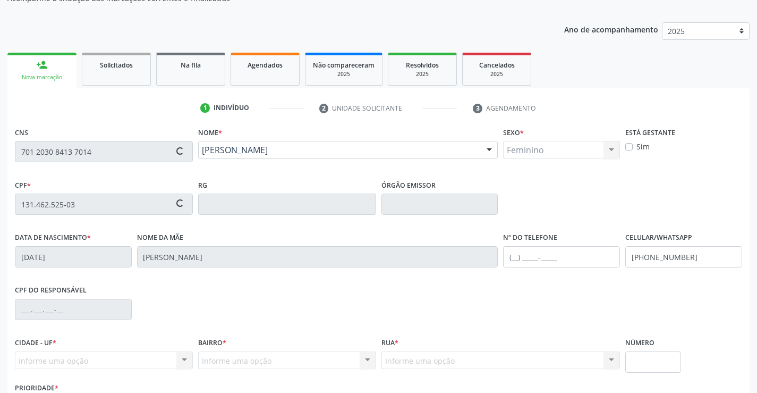
type input "30772209296"
type input "20/07/2019"
type input "(74) 9931-5889"
type input "SN"
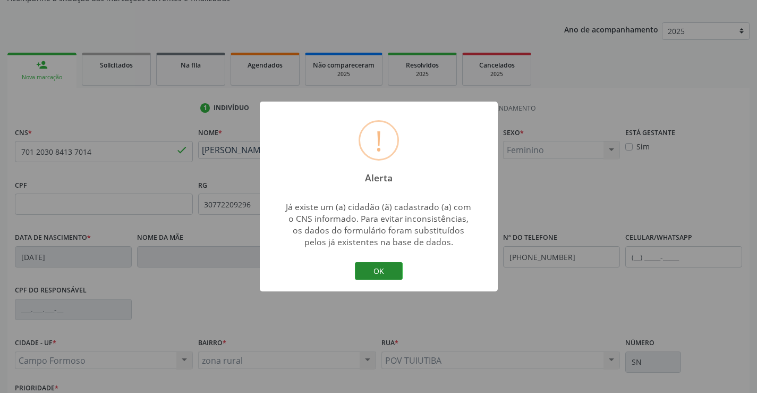
click at [389, 268] on button "OK" at bounding box center [379, 271] width 48 height 18
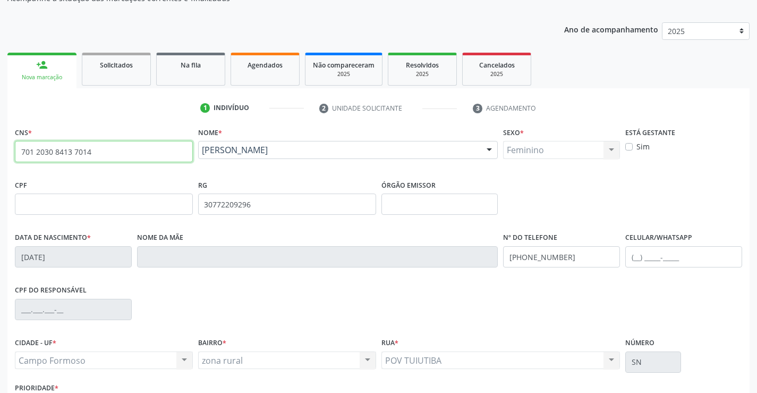
drag, startPoint x: 99, startPoint y: 156, endPoint x: 0, endPoint y: 161, distance: 99.0
click at [0, 161] on div "Acompanhamento Acompanhe a situação das marcações correntes e finalizadas Relat…" at bounding box center [378, 211] width 757 height 518
type input "898 0500 4768 3815"
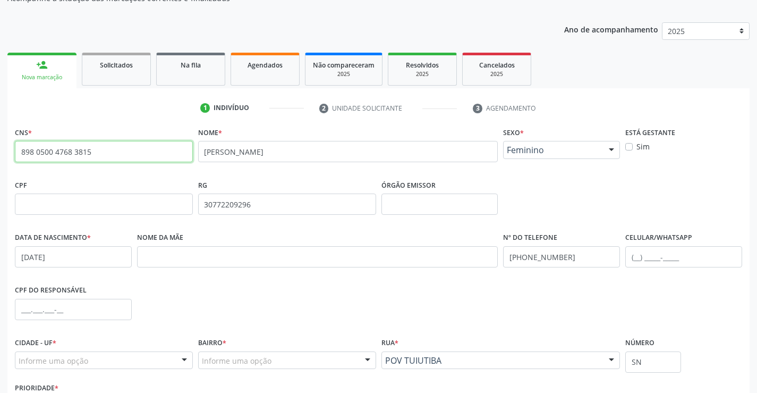
drag, startPoint x: 90, startPoint y: 151, endPoint x: 0, endPoint y: 160, distance: 90.8
click at [0, 160] on div "Acompanhamento Acompanhe a situação das marcações correntes e finalizadas Relat…" at bounding box center [378, 211] width 757 height 518
click at [122, 149] on input "text" at bounding box center [104, 151] width 178 height 21
type input "706 5033 3447 1291"
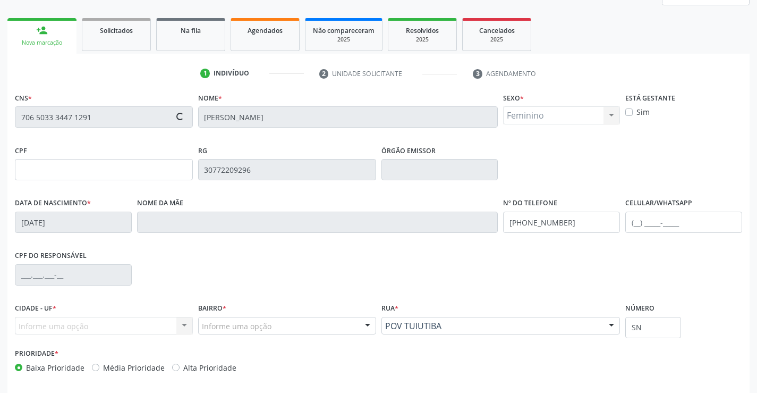
scroll to position [159, 0]
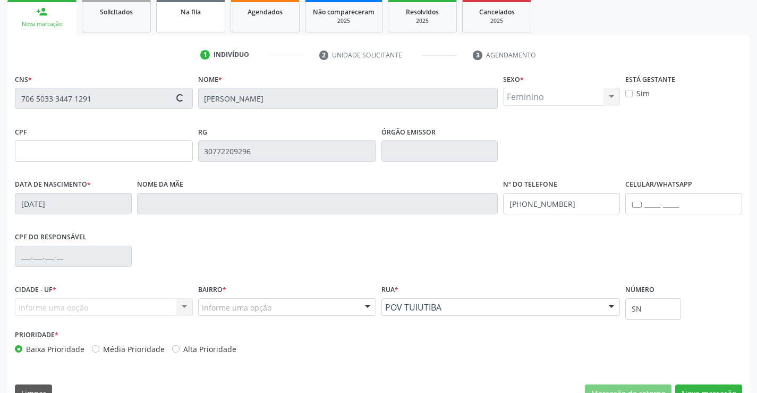
type input "[DATE]"
type input "[PERSON_NAME]"
type input "[PHONE_NUMBER]"
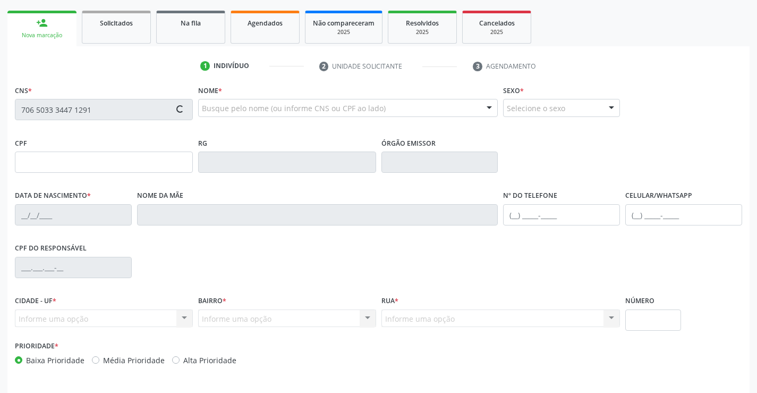
scroll to position [183, 0]
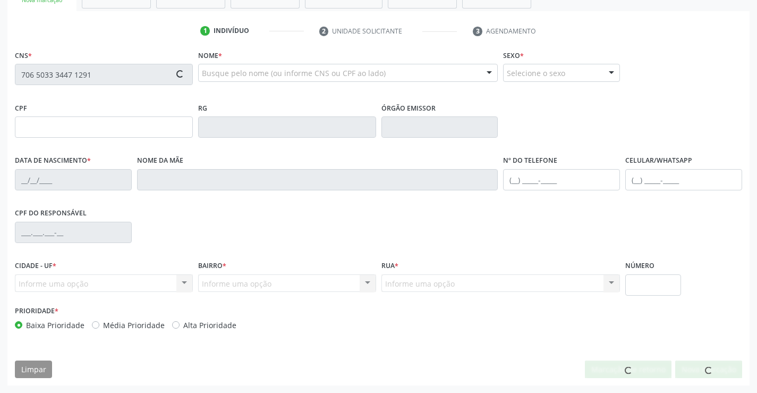
type input "[DATE]"
type input "[PERSON_NAME]"
type input "[PHONE_NUMBER]"
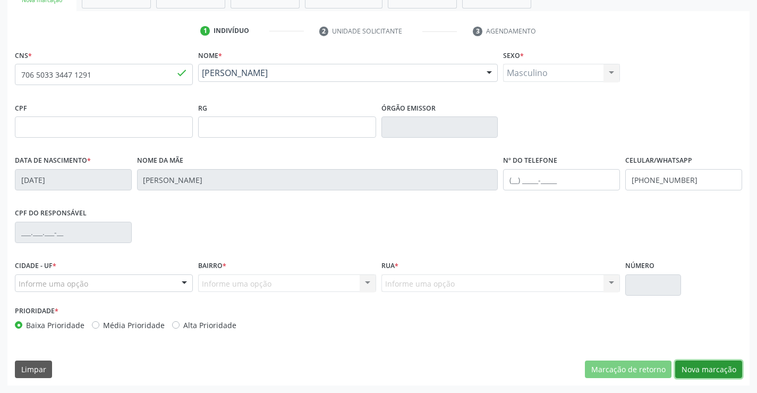
click at [724, 372] on button "Nova marcação" at bounding box center [709, 369] width 67 height 18
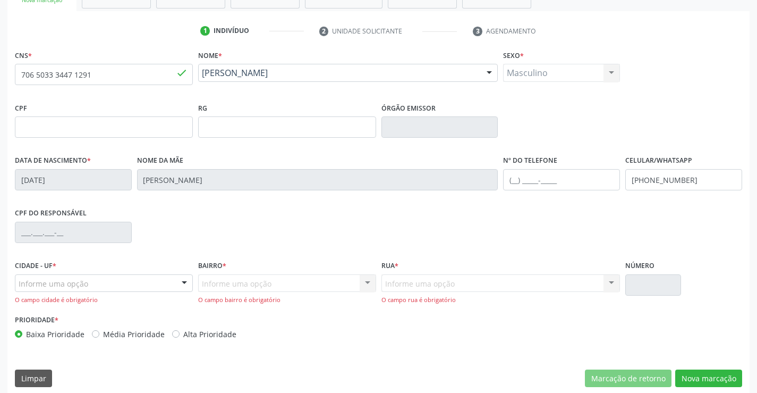
click at [161, 288] on div "Informe uma opção" at bounding box center [104, 283] width 178 height 18
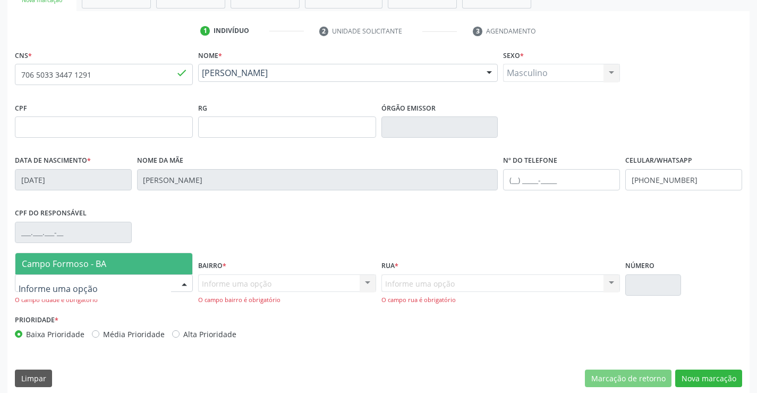
click at [164, 264] on span "Campo Formoso - BA" at bounding box center [103, 263] width 177 height 21
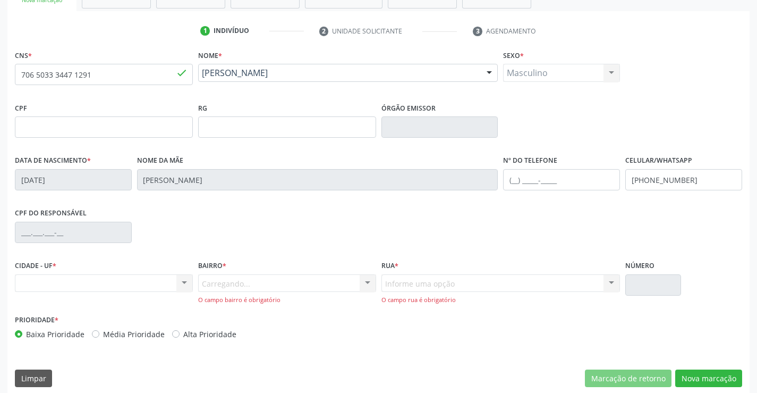
click at [299, 290] on div "Carregando... Nenhum resultado encontrado para: " " Nenhuma opção encontrada. D…" at bounding box center [287, 289] width 178 height 30
drag, startPoint x: 355, startPoint y: 282, endPoint x: 364, endPoint y: 283, distance: 9.2
click at [356, 282] on div "Carregando... Nenhum resultado encontrado para: " " Nenhuma opção encontrada. D…" at bounding box center [287, 289] width 178 height 30
click at [367, 283] on div "Carregando... Nenhum resultado encontrado para: " " Nenhuma opção encontrada. D…" at bounding box center [287, 289] width 178 height 30
click at [366, 283] on div "Carregando... Nenhum resultado encontrado para: " " Nenhuma opção encontrada. D…" at bounding box center [287, 289] width 178 height 30
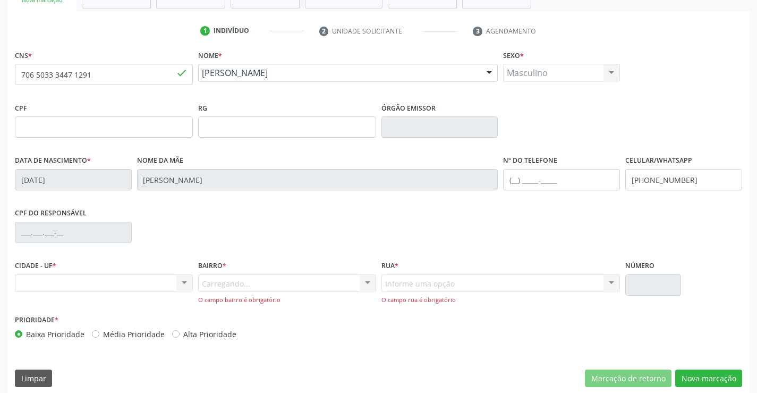
click at [362, 281] on div "Carregando... Nenhum resultado encontrado para: " " Nenhuma opção encontrada. D…" at bounding box center [287, 289] width 178 height 30
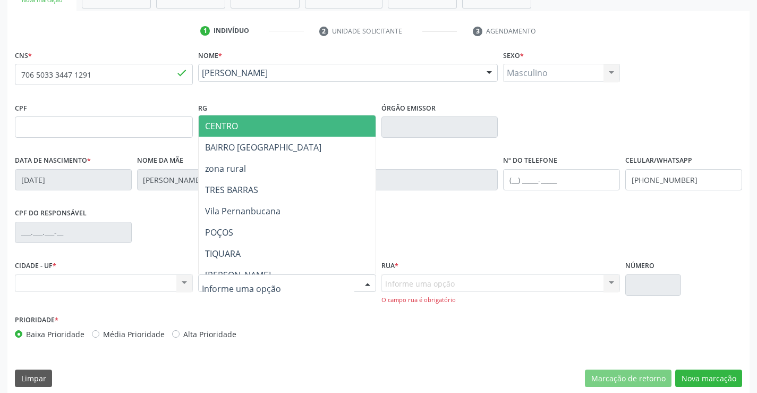
click at [369, 285] on div at bounding box center [368, 284] width 16 height 18
drag, startPoint x: 313, startPoint y: 131, endPoint x: 458, endPoint y: 252, distance: 189.4
click at [314, 132] on span "CENTRO" at bounding box center [314, 125] width 230 height 21
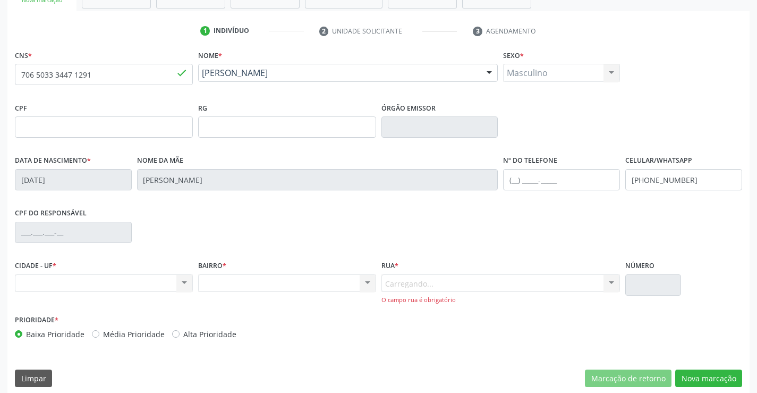
drag, startPoint x: 537, startPoint y: 287, endPoint x: 593, endPoint y: 303, distance: 57.5
click at [538, 288] on div "Carregando... Nenhum resultado encontrado para: " " Nenhuma opção encontrada. D…" at bounding box center [501, 289] width 239 height 30
click at [607, 283] on div "Carregando... Nenhum resultado encontrado para: " " Nenhuma opção encontrada. D…" at bounding box center [501, 289] width 239 height 30
click at [611, 281] on div "Carregando... Nenhum resultado encontrado para: " " Nenhuma opção encontrada. D…" at bounding box center [501, 289] width 239 height 30
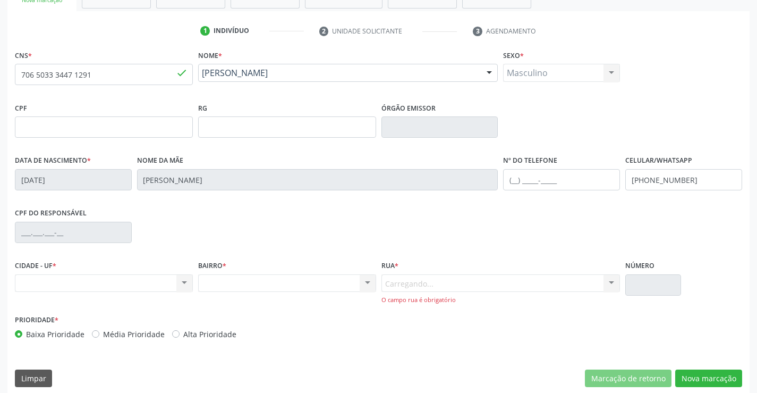
click at [608, 282] on div "Carregando... Nenhum resultado encontrado para: " " Nenhuma opção encontrada. D…" at bounding box center [501, 289] width 239 height 30
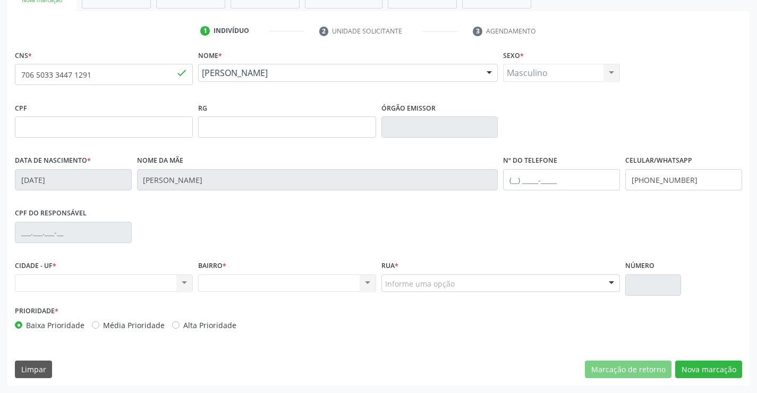
click at [604, 280] on div at bounding box center [612, 284] width 16 height 18
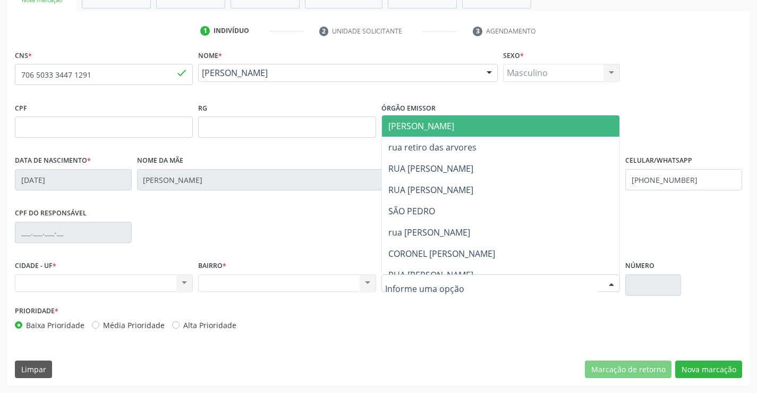
click at [465, 130] on span "[PERSON_NAME]" at bounding box center [510, 125] width 256 height 21
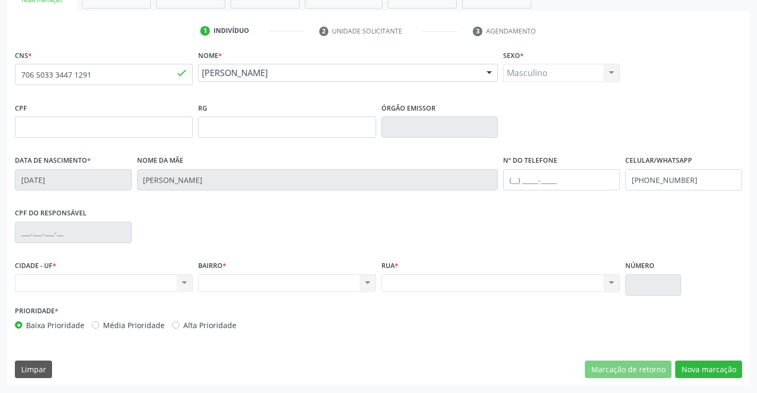
click at [729, 356] on div "CNS * 706 5033 3447 1291 done [GEOGRAPHIC_DATA] * [PERSON_NAME] [PERSON_NAME] C…" at bounding box center [378, 216] width 743 height 338
click at [722, 366] on button "Nova marcação" at bounding box center [709, 369] width 67 height 18
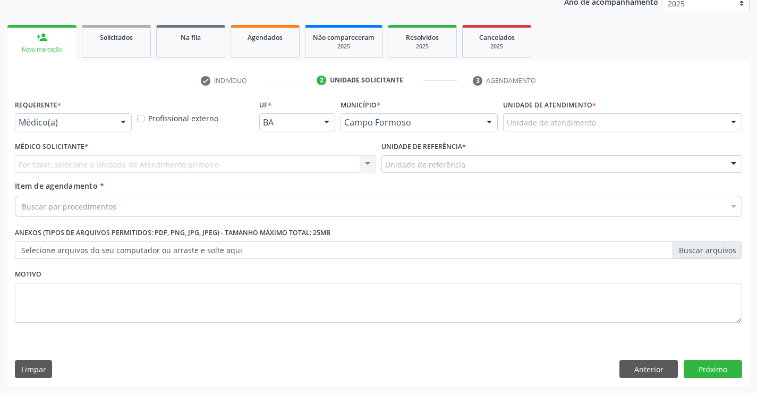
scroll to position [134, 0]
click at [123, 123] on div at bounding box center [123, 123] width 16 height 18
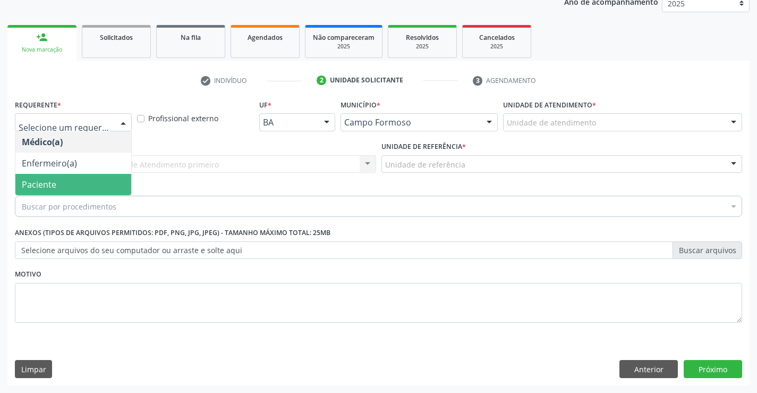
click at [101, 187] on span "Paciente" at bounding box center [73, 184] width 116 height 21
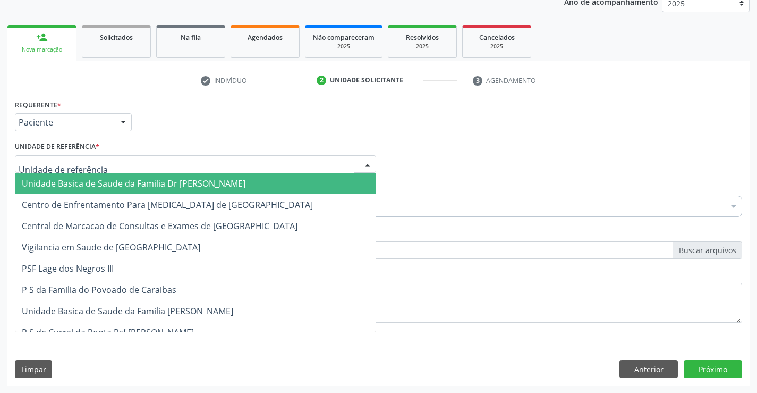
click at [221, 165] on div at bounding box center [195, 164] width 361 height 18
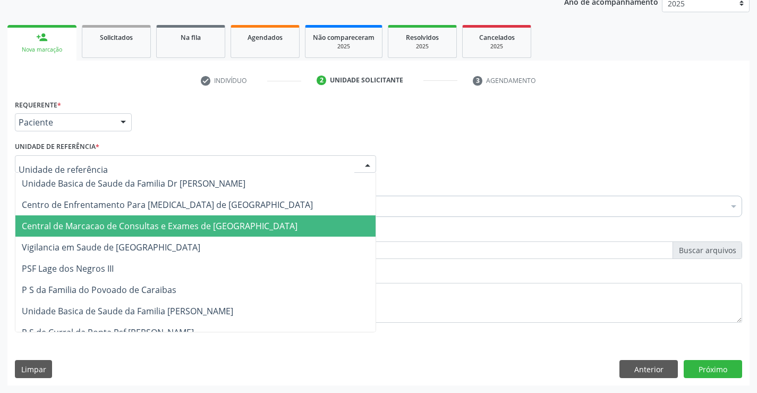
click at [228, 222] on span "Central de Marcacao de Consultas e Exames de [GEOGRAPHIC_DATA]" at bounding box center [160, 226] width 276 height 12
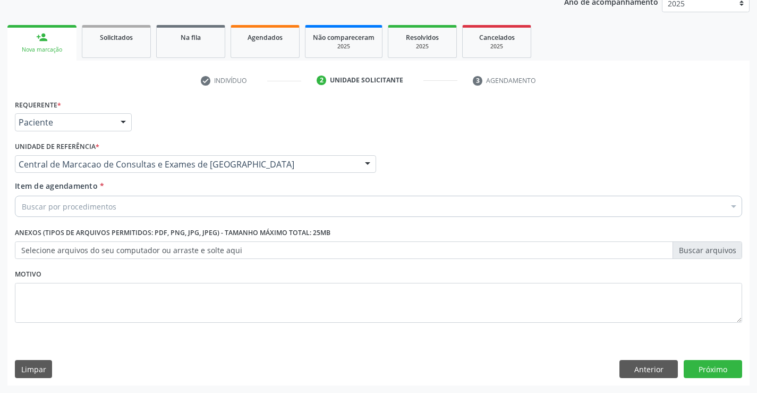
click at [279, 208] on div "Buscar por procedimentos" at bounding box center [379, 206] width 728 height 21
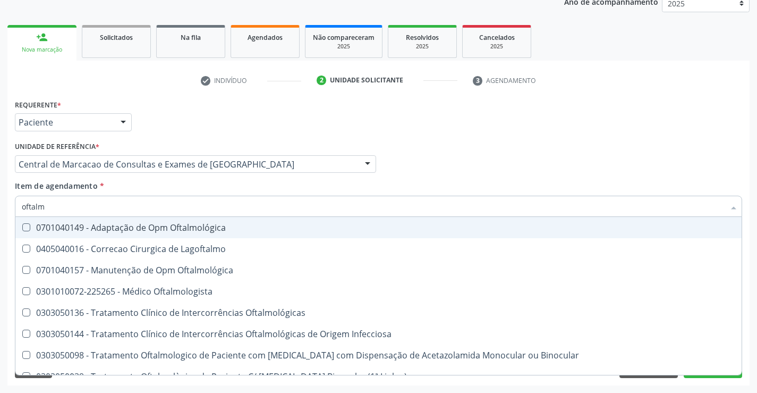
type input "oftalmo"
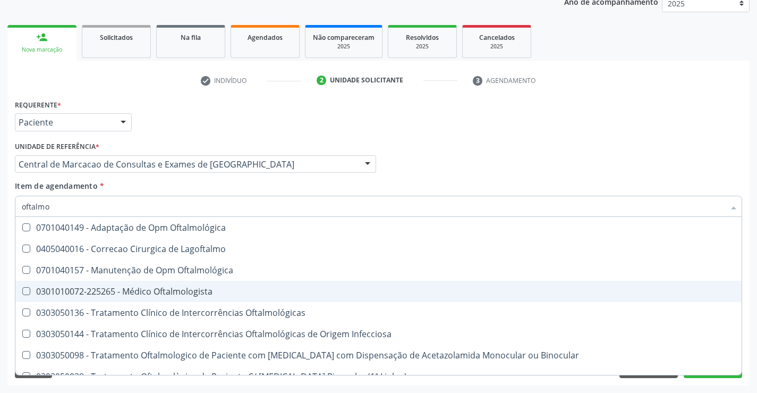
click at [163, 288] on div "0301010072-225265 - Médico Oftalmologista" at bounding box center [379, 291] width 714 height 9
checkbox Oftalmologista "true"
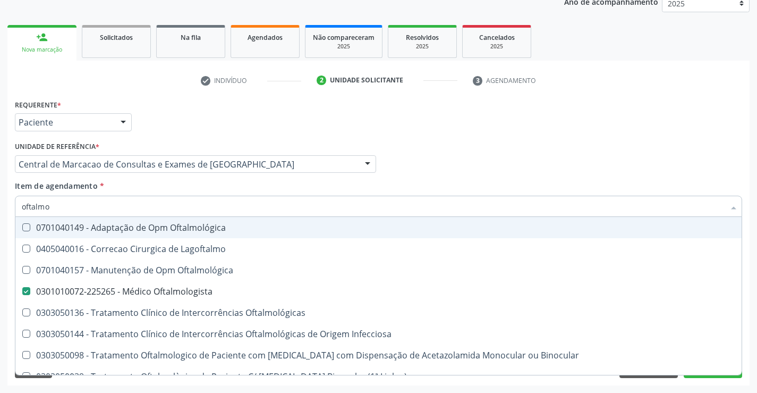
click at [479, 121] on div "Requerente * Paciente Médico(a) Enfermeiro(a) Paciente Nenhum resultado encontr…" at bounding box center [378, 117] width 733 height 41
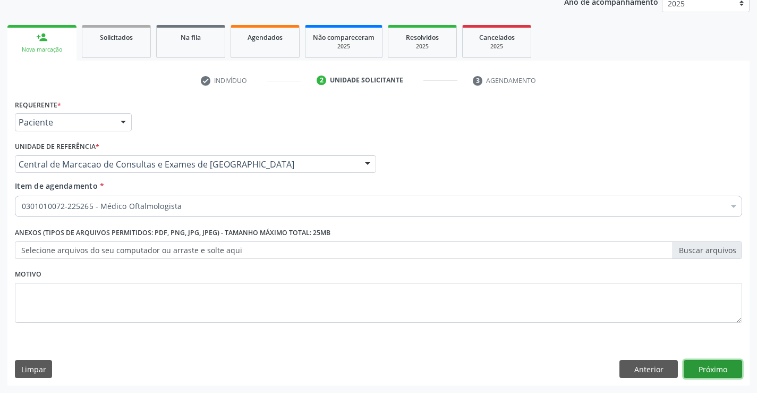
click at [702, 372] on button "Próximo" at bounding box center [713, 369] width 58 height 18
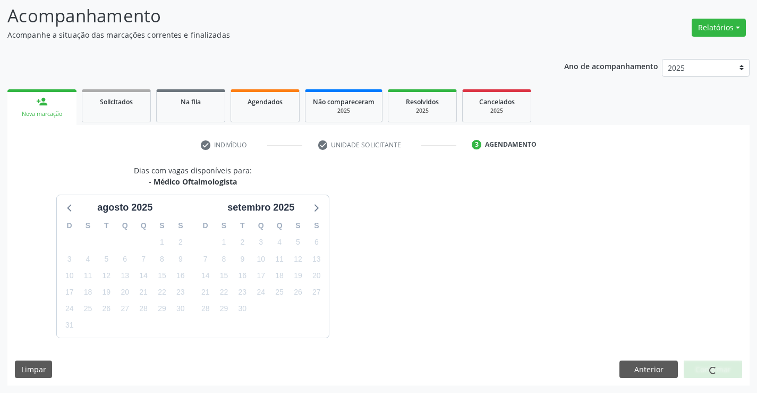
scroll to position [101, 0]
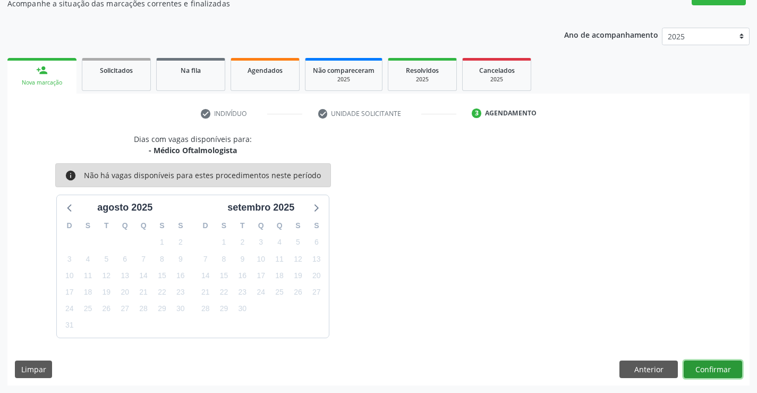
click at [724, 372] on button "Confirmar" at bounding box center [713, 369] width 58 height 18
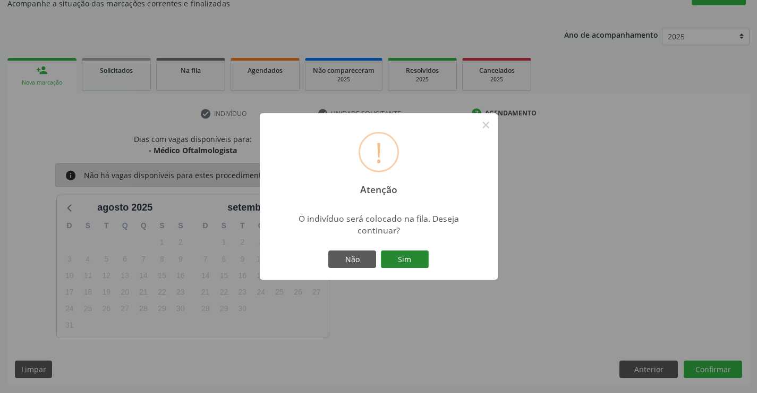
click at [420, 256] on button "Sim" at bounding box center [405, 259] width 48 height 18
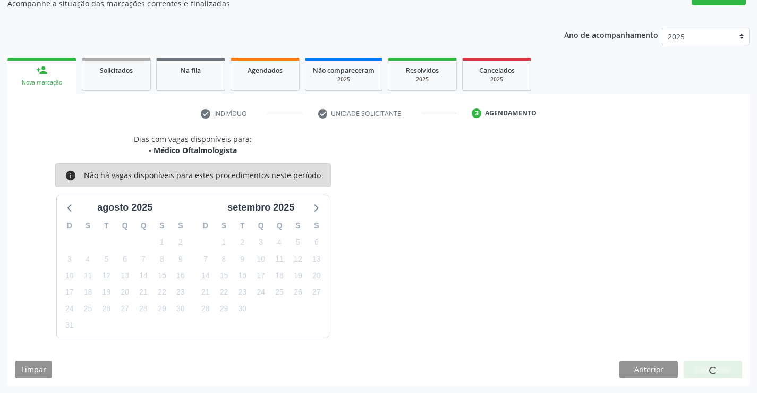
scroll to position [0, 0]
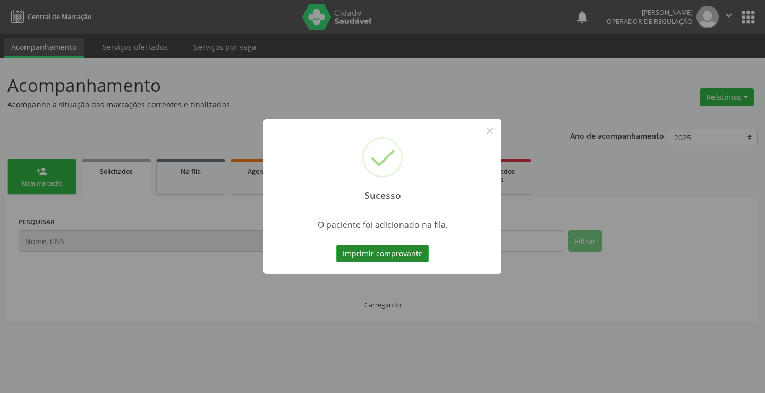
click at [407, 247] on button "Imprimir comprovante" at bounding box center [382, 254] width 92 height 18
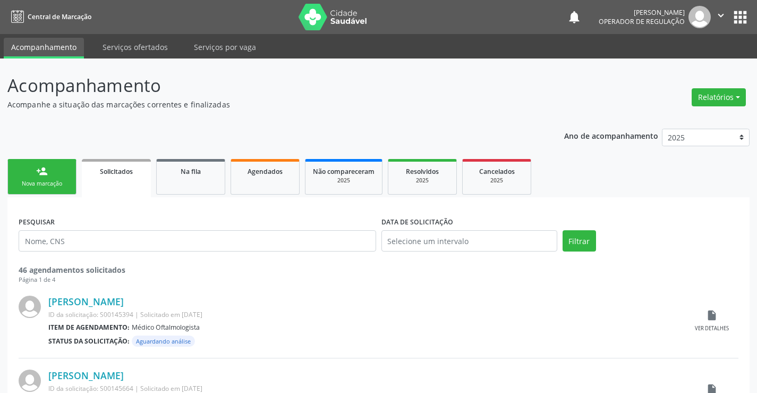
click at [53, 187] on div "Nova marcação" at bounding box center [41, 184] width 53 height 8
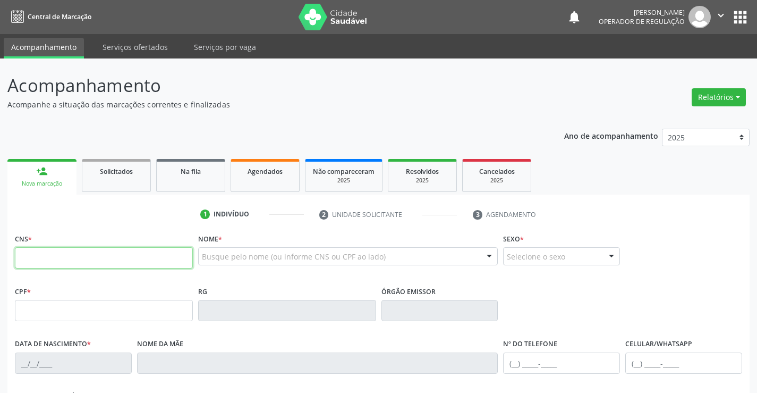
click at [49, 256] on input "text" at bounding box center [104, 257] width 178 height 21
type input "700 0091 2782 9000"
type input "001.530.748-41"
type input "0766182932"
type input "[DATE]"
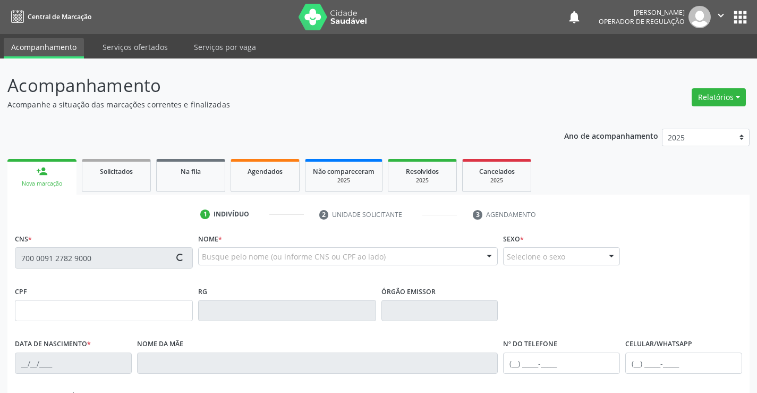
type input "[PHONE_NUMBER]"
type input "001.530.748-41"
type input "S/N"
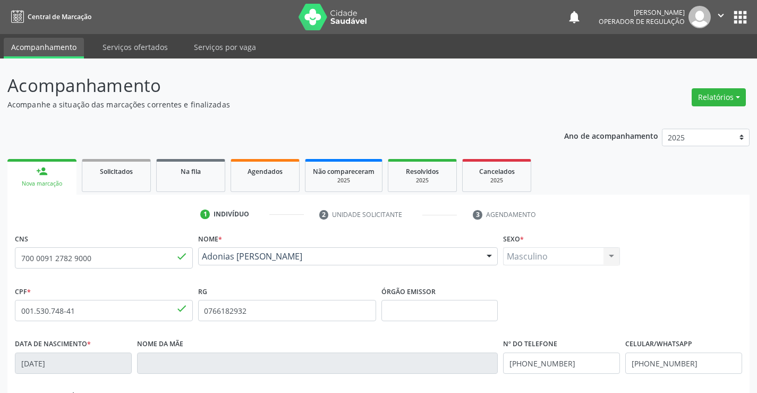
scroll to position [53, 0]
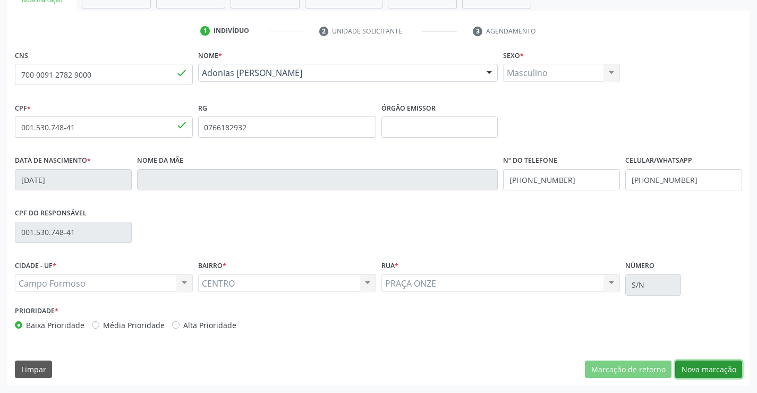
drag, startPoint x: 701, startPoint y: 374, endPoint x: 590, endPoint y: 355, distance: 112.2
click at [688, 374] on button "Nova marcação" at bounding box center [709, 369] width 67 height 18
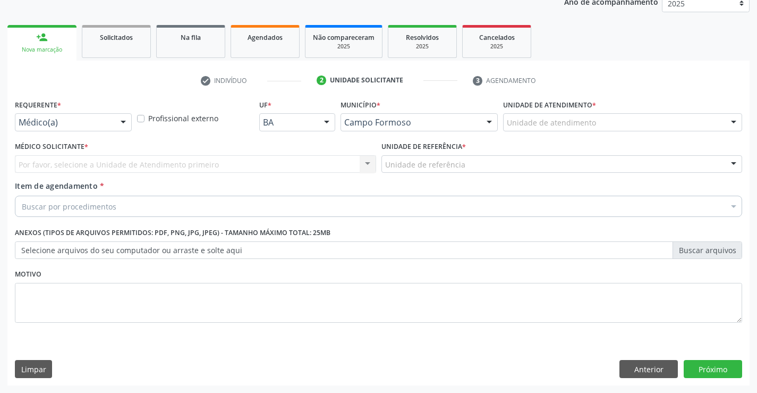
scroll to position [134, 0]
click at [116, 118] on div at bounding box center [123, 123] width 16 height 18
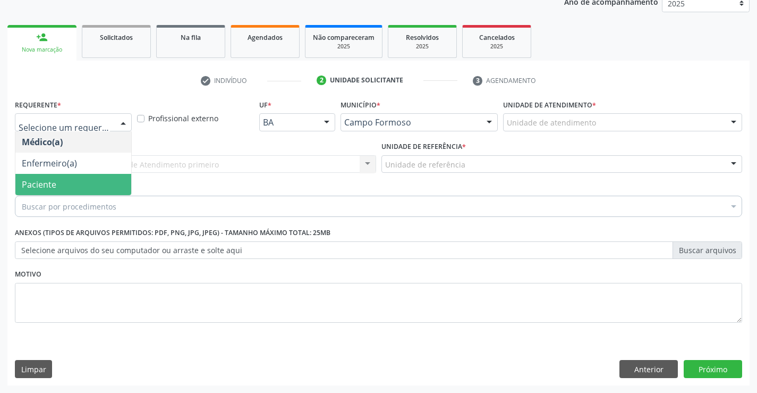
drag, startPoint x: 69, startPoint y: 185, endPoint x: 169, endPoint y: 174, distance: 100.6
click at [71, 183] on span "Paciente" at bounding box center [73, 184] width 116 height 21
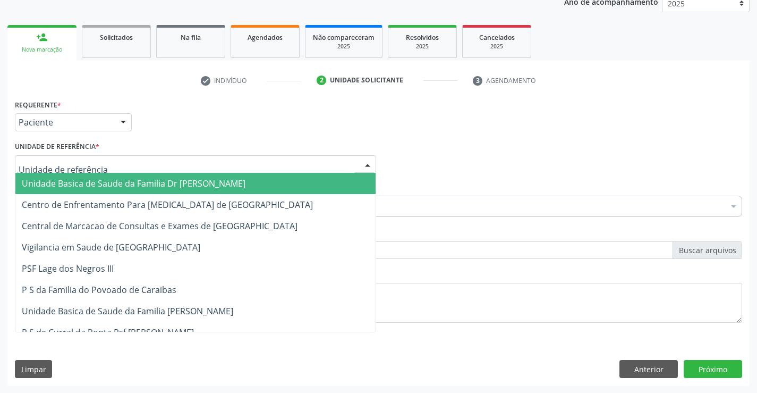
click at [183, 171] on div at bounding box center [195, 164] width 361 height 18
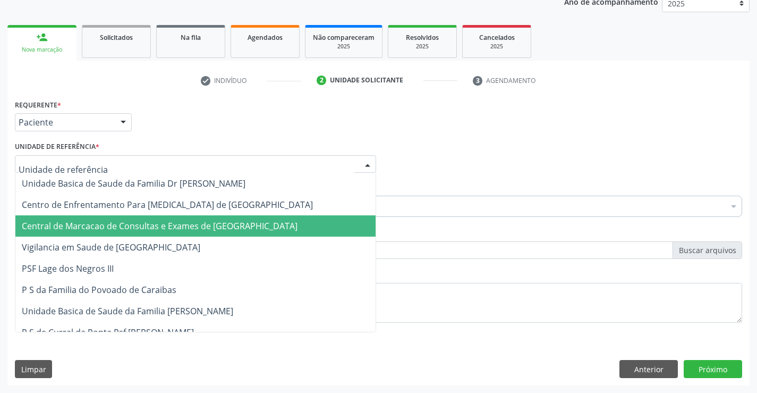
click at [188, 223] on span "Central de Marcacao de Consultas e Exames de [GEOGRAPHIC_DATA]" at bounding box center [160, 226] width 276 height 12
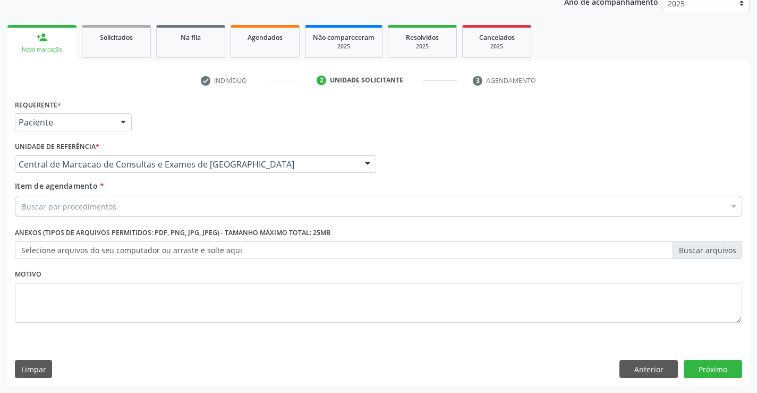
click at [215, 204] on div "Buscar por procedimentos" at bounding box center [379, 206] width 728 height 21
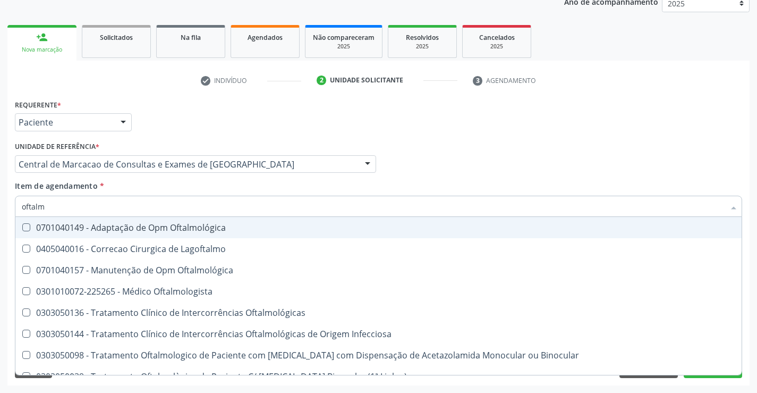
type input "oftalmo"
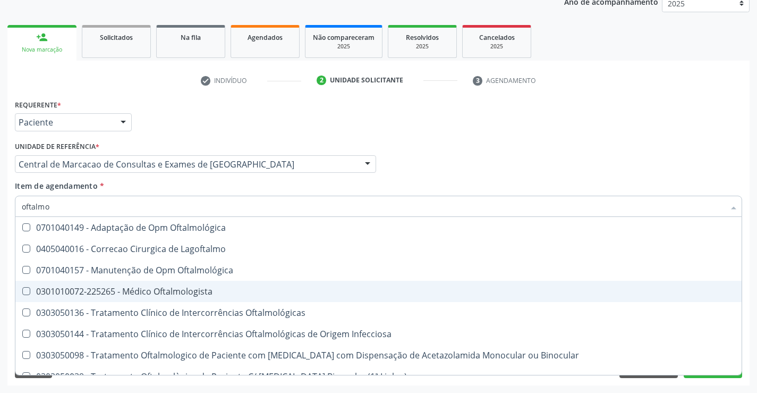
click at [164, 293] on div "0301010072-225265 - Médico Oftalmologista" at bounding box center [379, 291] width 714 height 9
checkbox Oftalmologista "true"
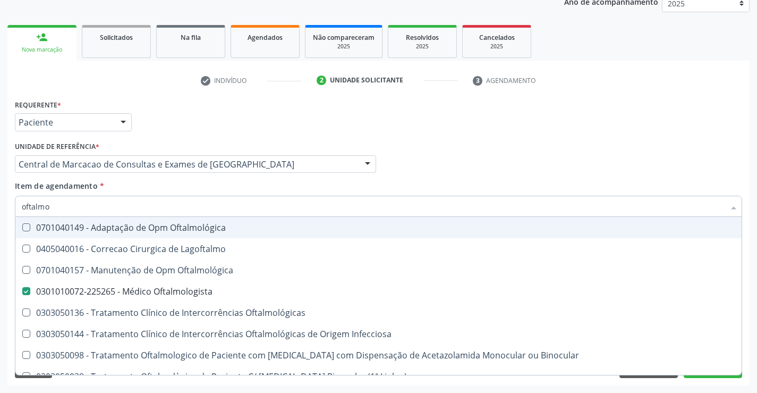
click at [416, 127] on div "Requerente * Paciente Médico(a) Enfermeiro(a) Paciente Nenhum resultado encontr…" at bounding box center [378, 117] width 733 height 41
checkbox Lagoftalmo "true"
checkbox Oftalmologista "false"
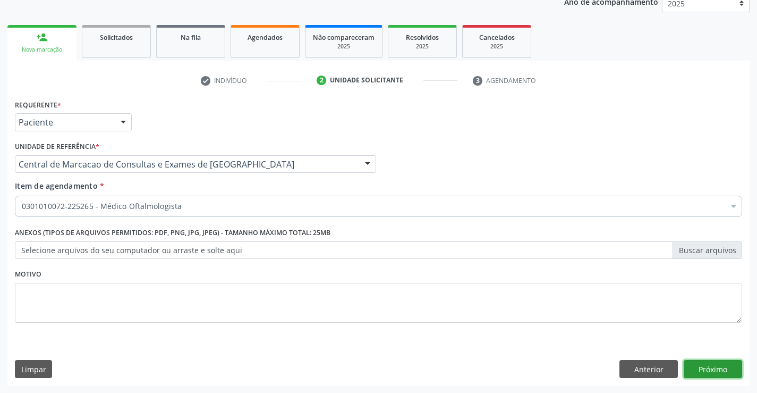
click at [697, 362] on button "Próximo" at bounding box center [713, 369] width 58 height 18
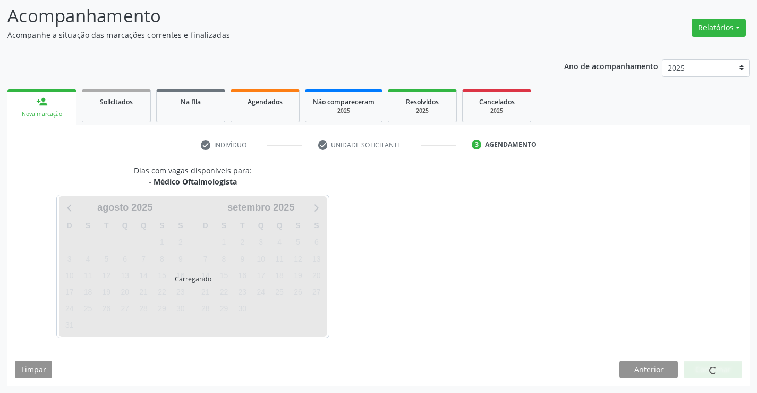
scroll to position [101, 0]
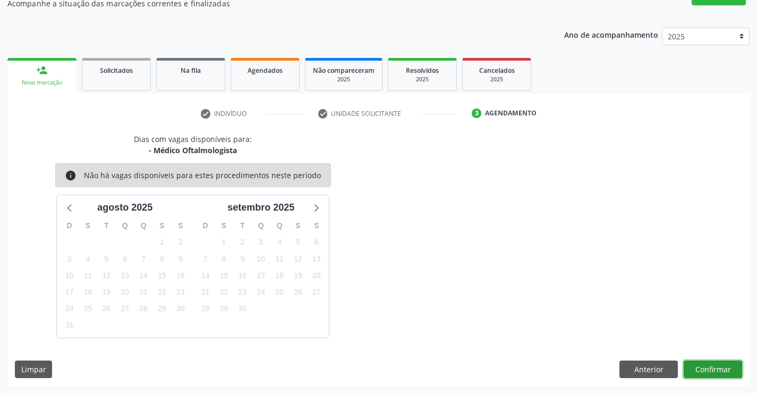
click at [719, 368] on button "Confirmar" at bounding box center [713, 369] width 58 height 18
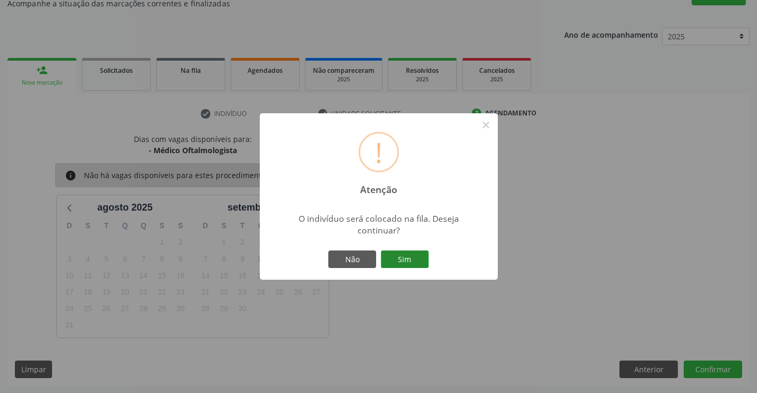
click at [402, 251] on button "Sim" at bounding box center [405, 259] width 48 height 18
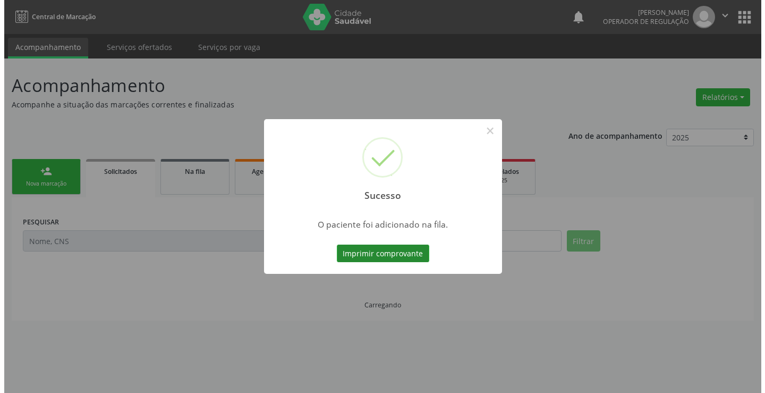
scroll to position [0, 0]
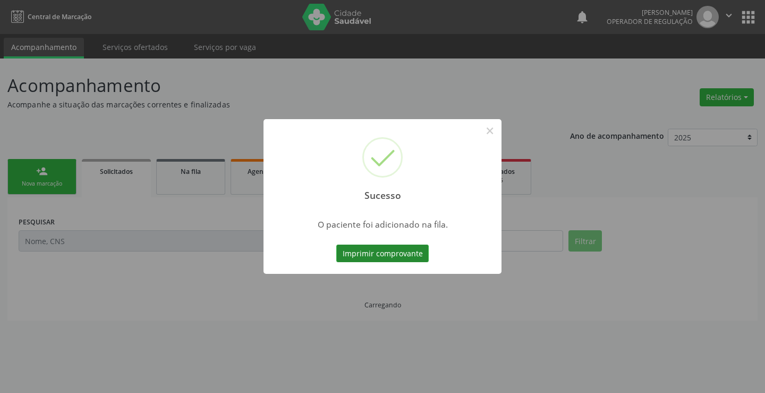
click at [403, 254] on button "Imprimir comprovante" at bounding box center [382, 254] width 92 height 18
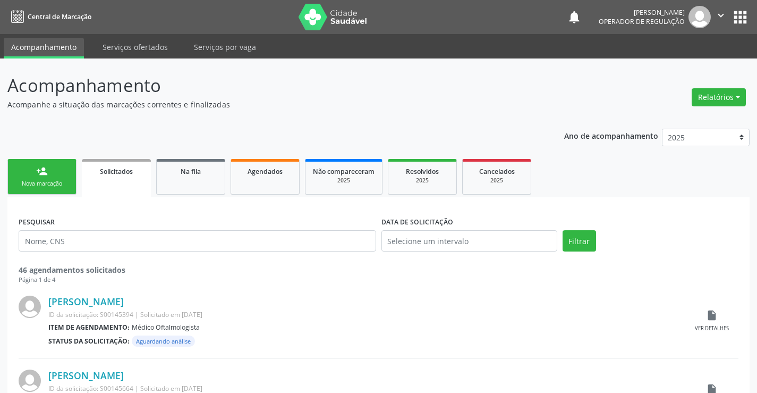
click at [34, 182] on div "Nova marcação" at bounding box center [41, 184] width 53 height 8
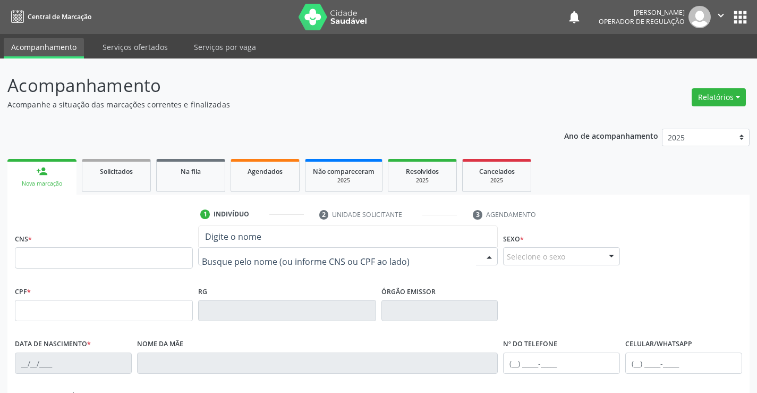
click at [247, 262] on input "text" at bounding box center [339, 261] width 275 height 21
click at [210, 166] on div "Na fila" at bounding box center [190, 170] width 53 height 11
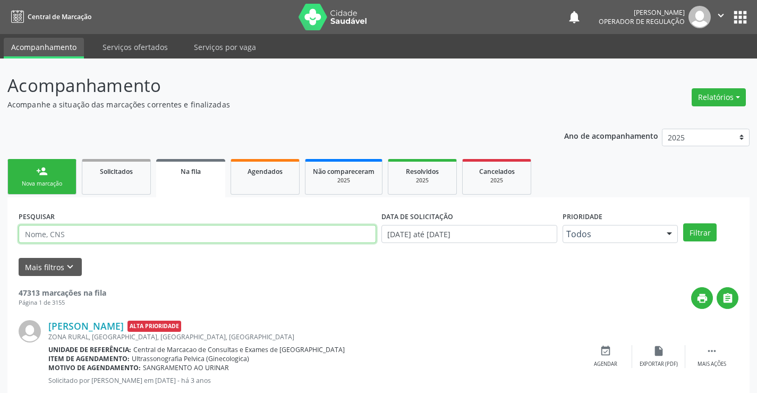
click at [90, 236] on input "text" at bounding box center [198, 234] width 358 height 18
type input "706005858335946"
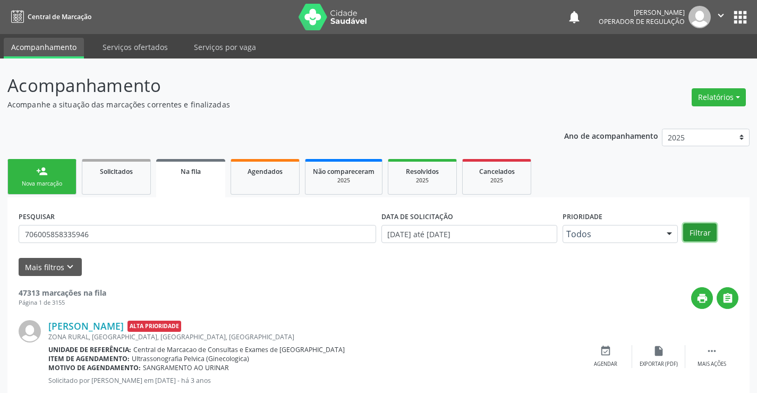
click at [691, 232] on button "Filtrar" at bounding box center [700, 232] width 33 height 18
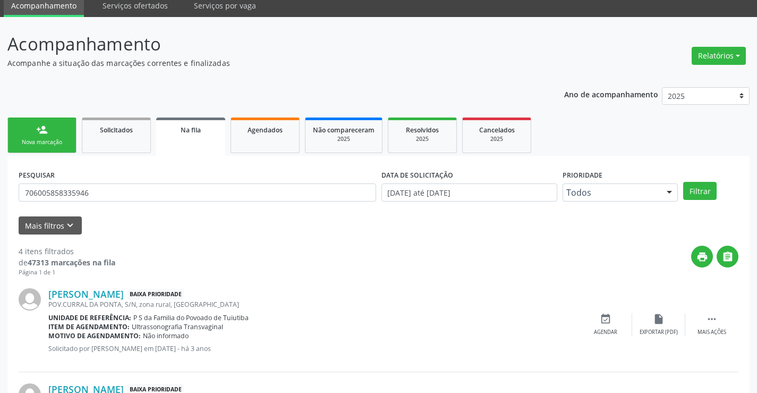
scroll to position [6, 0]
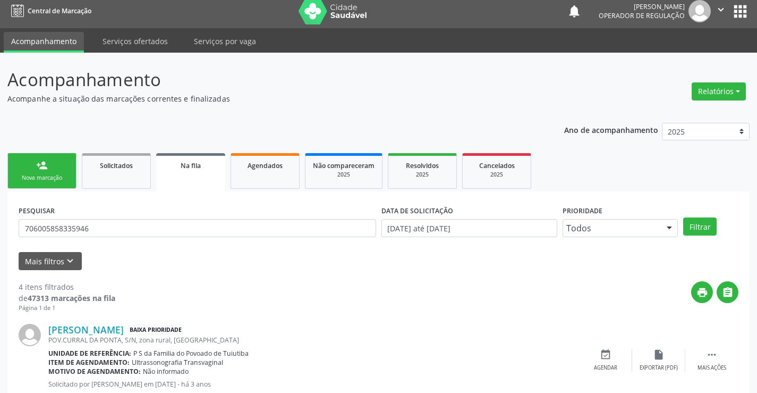
click at [41, 160] on div "person_add" at bounding box center [42, 165] width 12 height 12
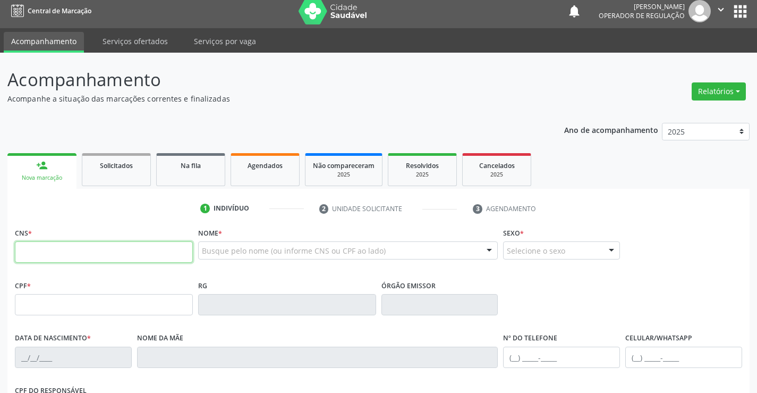
click at [96, 257] on input "text" at bounding box center [104, 251] width 178 height 21
type input "706 7045 1806 3810"
type input "0503362310"
type input "[DATE]"
type input "[PHONE_NUMBER]"
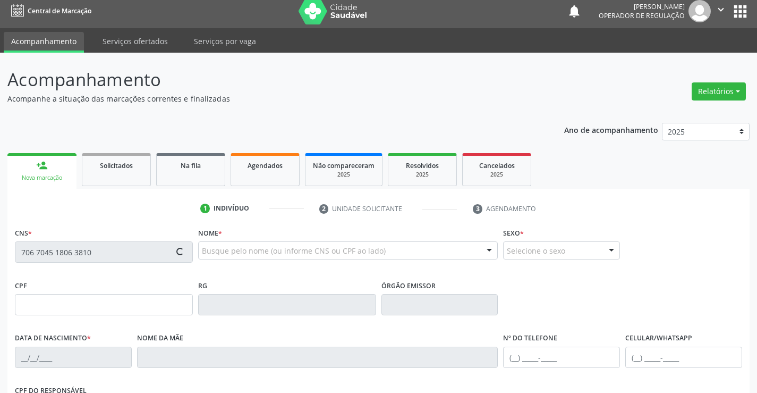
type input "[PHONE_NUMBER]"
type input "S/N"
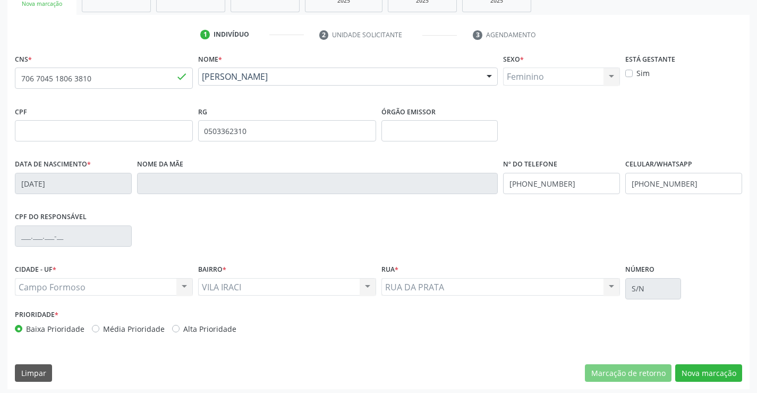
scroll to position [183, 0]
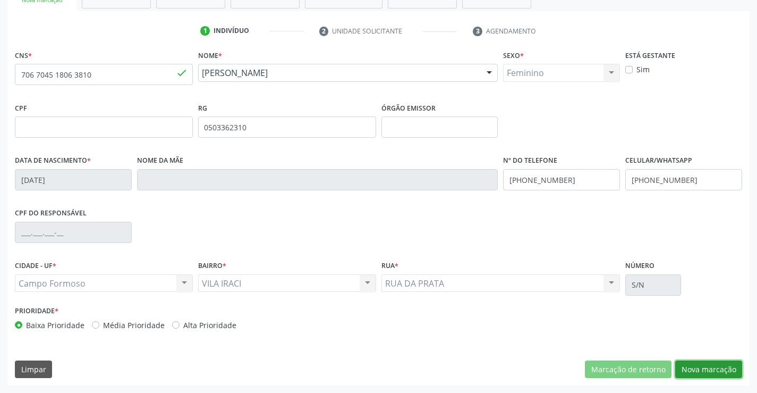
click at [727, 368] on button "Nova marcação" at bounding box center [709, 369] width 67 height 18
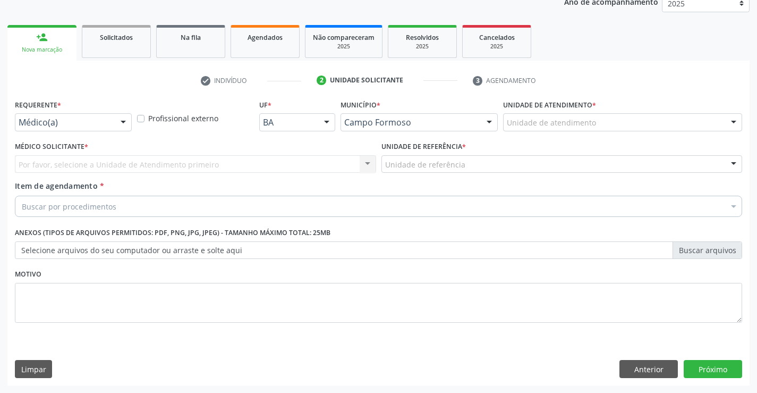
scroll to position [134, 0]
click at [103, 115] on div "Médico(a)" at bounding box center [73, 122] width 117 height 18
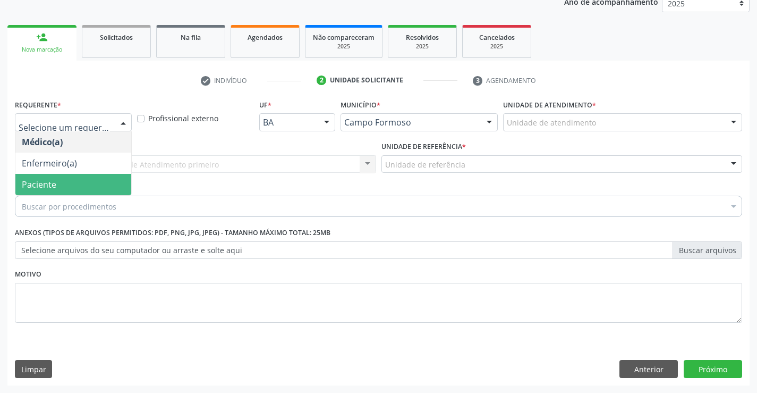
drag, startPoint x: 87, startPoint y: 178, endPoint x: 171, endPoint y: 182, distance: 84.6
click at [103, 181] on span "Paciente" at bounding box center [73, 184] width 116 height 21
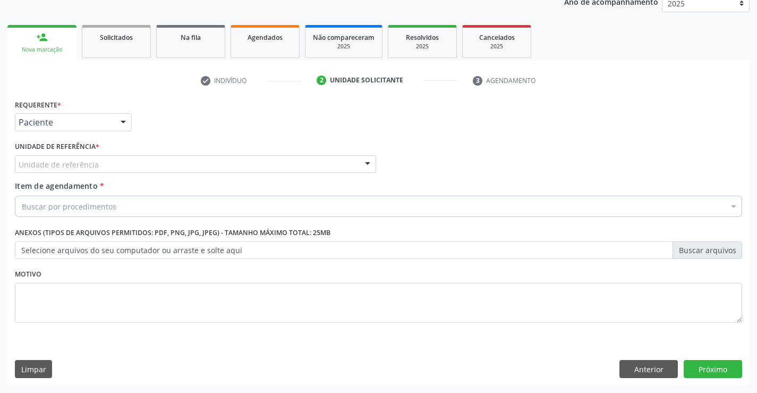
click at [181, 166] on div "Unidade de referência" at bounding box center [195, 164] width 361 height 18
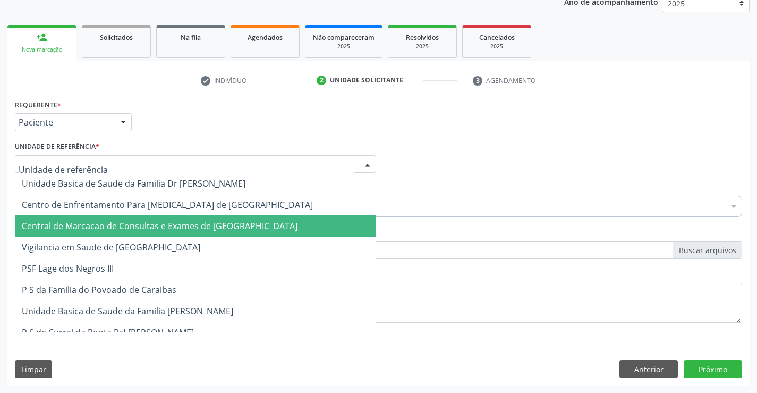
drag, startPoint x: 205, startPoint y: 227, endPoint x: 248, endPoint y: 208, distance: 47.4
click at [208, 223] on span "Central de Marcacao de Consultas e Exames de [GEOGRAPHIC_DATA]" at bounding box center [160, 226] width 276 height 12
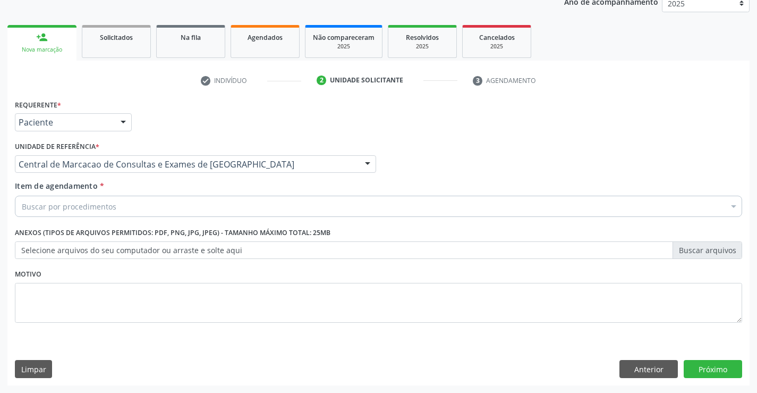
click at [261, 201] on div "Buscar por procedimentos" at bounding box center [379, 206] width 728 height 21
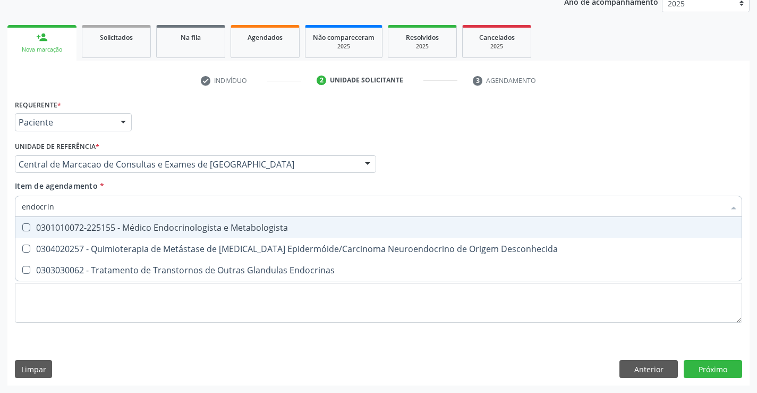
type input "endocrino"
drag, startPoint x: 174, startPoint y: 223, endPoint x: 525, endPoint y: 327, distance: 366.1
click at [185, 224] on div "0301010072-225155 - Médico Endocrinologista e Metabologista" at bounding box center [379, 227] width 714 height 9
checkbox Metabologista "true"
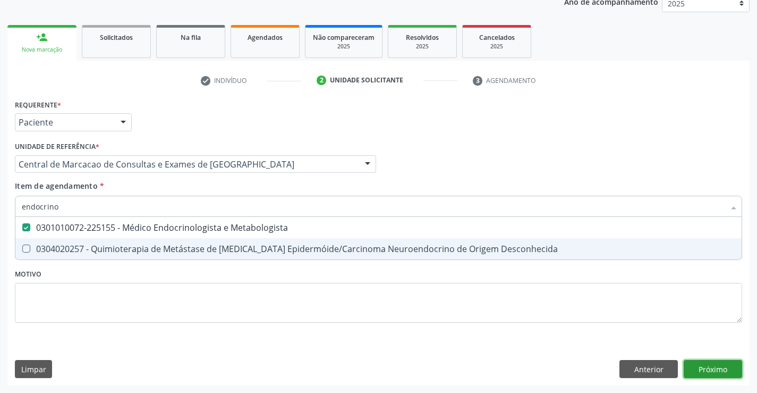
click at [702, 371] on div "Requerente * Paciente Médico(a) Enfermeiro(a) Paciente Nenhum resultado encontr…" at bounding box center [378, 241] width 743 height 289
checkbox Desconhecida "true"
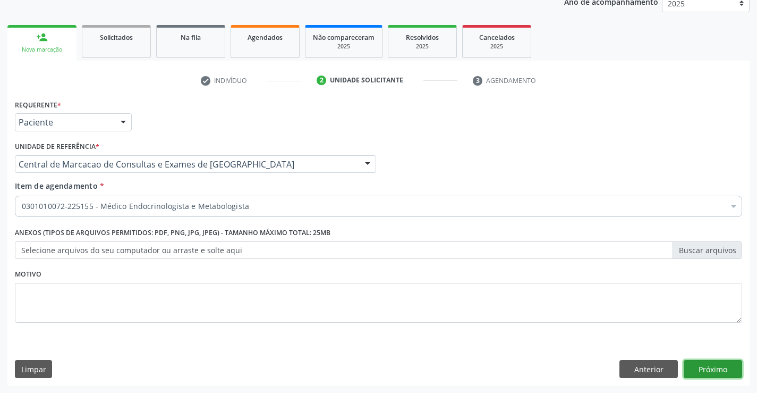
click at [726, 371] on button "Próximo" at bounding box center [713, 369] width 58 height 18
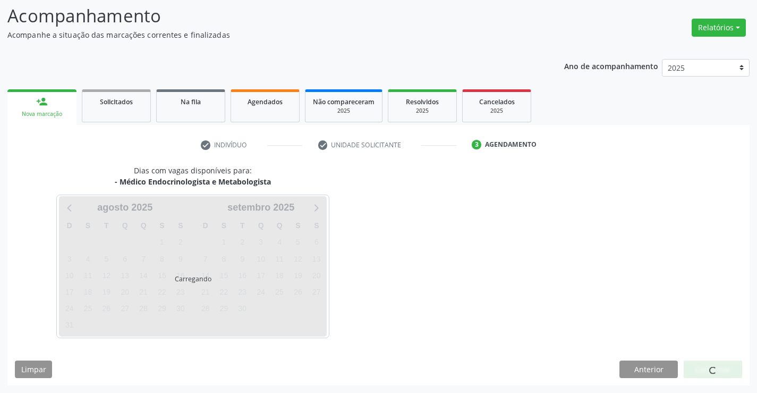
scroll to position [70, 0]
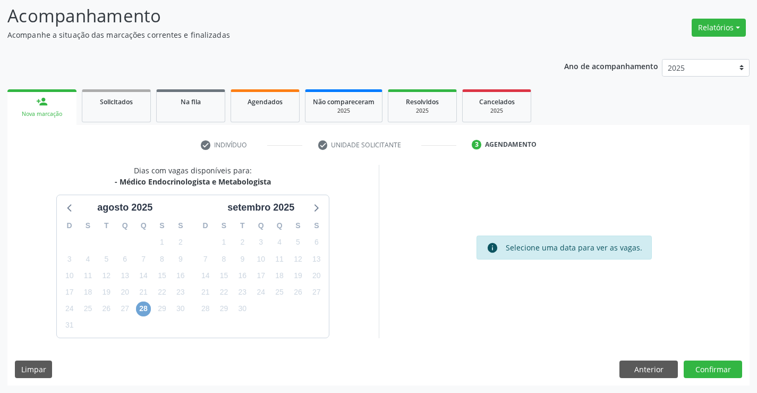
click at [148, 310] on span "28" at bounding box center [143, 308] width 15 height 15
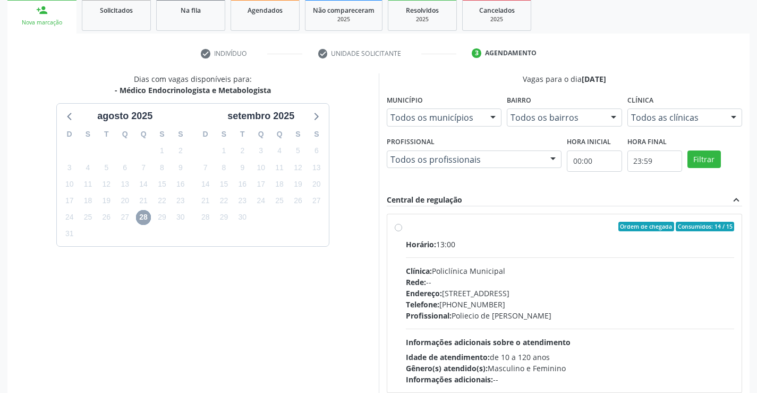
scroll to position [223, 0]
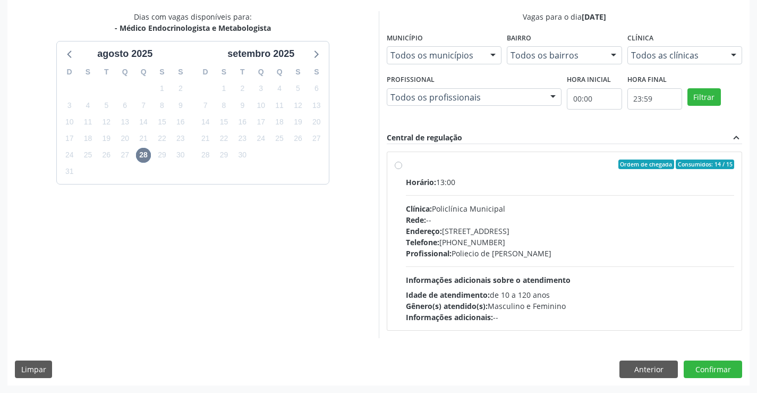
click at [449, 217] on div "Rede: --" at bounding box center [570, 219] width 329 height 11
click at [402, 169] on input "Ordem de chegada Consumidos: 14 / 15 Horário: 13:00 Clínica: Policlínica Munici…" at bounding box center [398, 164] width 7 height 10
radio input "true"
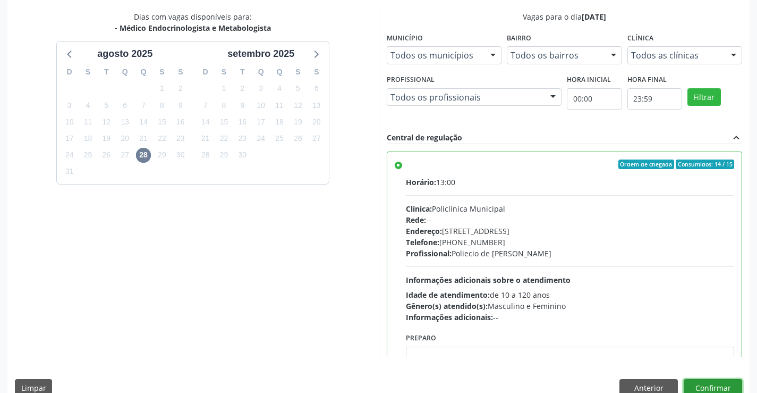
click at [693, 386] on button "Confirmar" at bounding box center [713, 388] width 58 height 18
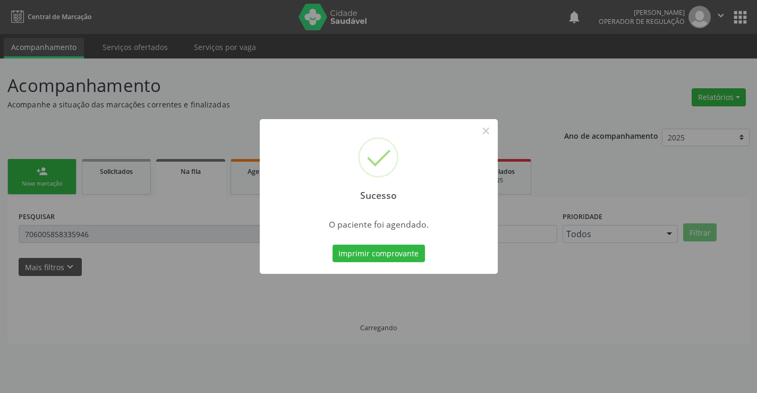
scroll to position [0, 0]
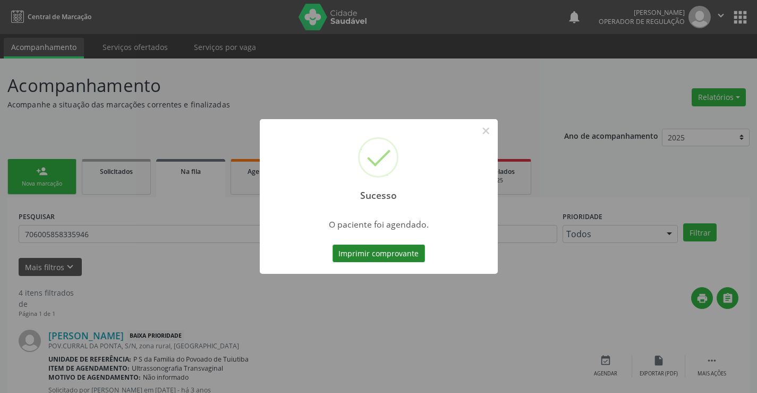
click at [396, 251] on button "Imprimir comprovante" at bounding box center [379, 254] width 92 height 18
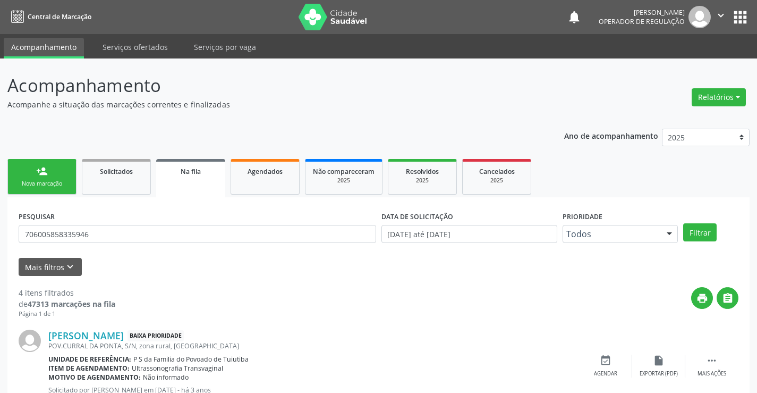
click at [720, 14] on icon "" at bounding box center [721, 16] width 12 height 12
click at [689, 69] on link "Sair" at bounding box center [694, 64] width 73 height 15
